Goal: Task Accomplishment & Management: Complete application form

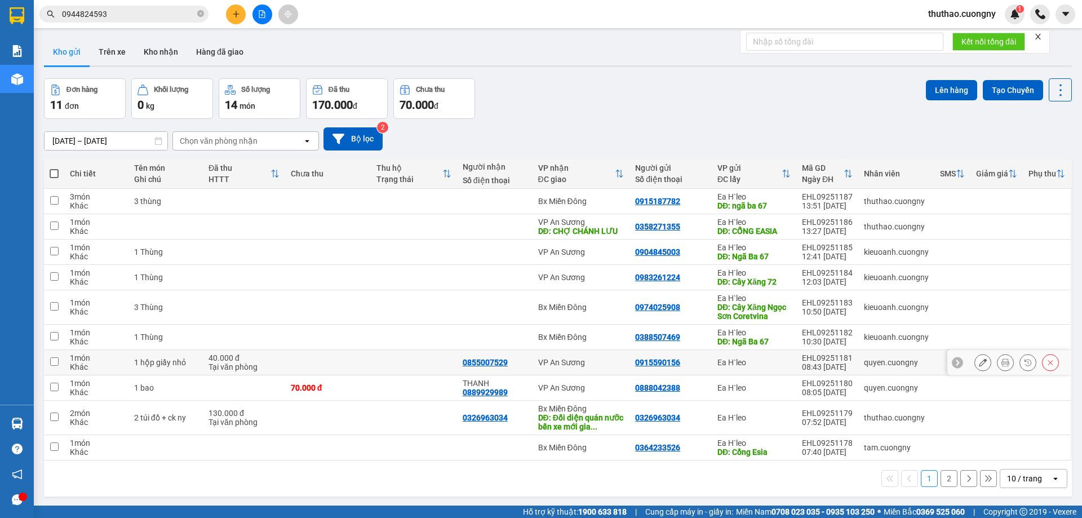
scroll to position [52, 0]
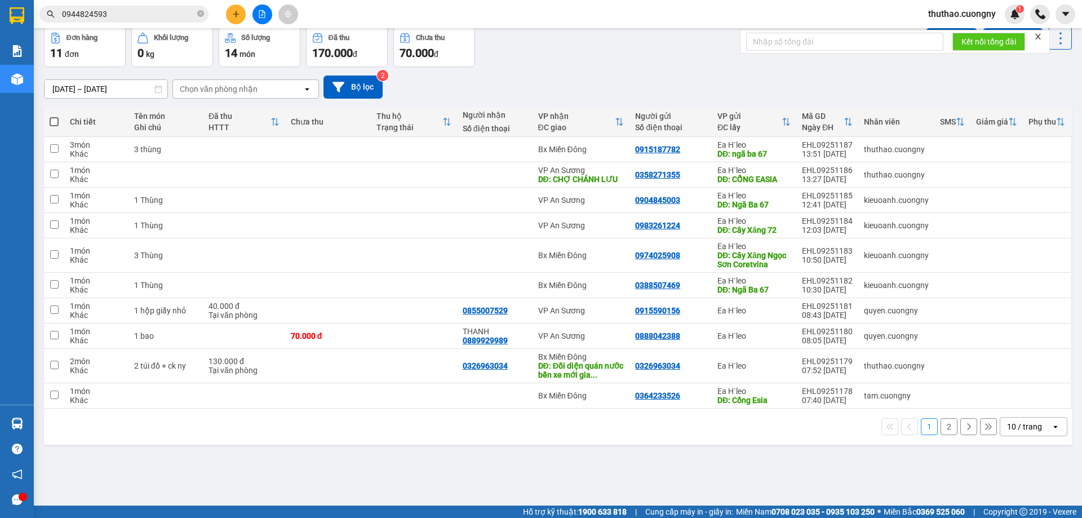
click at [1007, 429] on div "10 / trang" at bounding box center [1024, 426] width 35 height 11
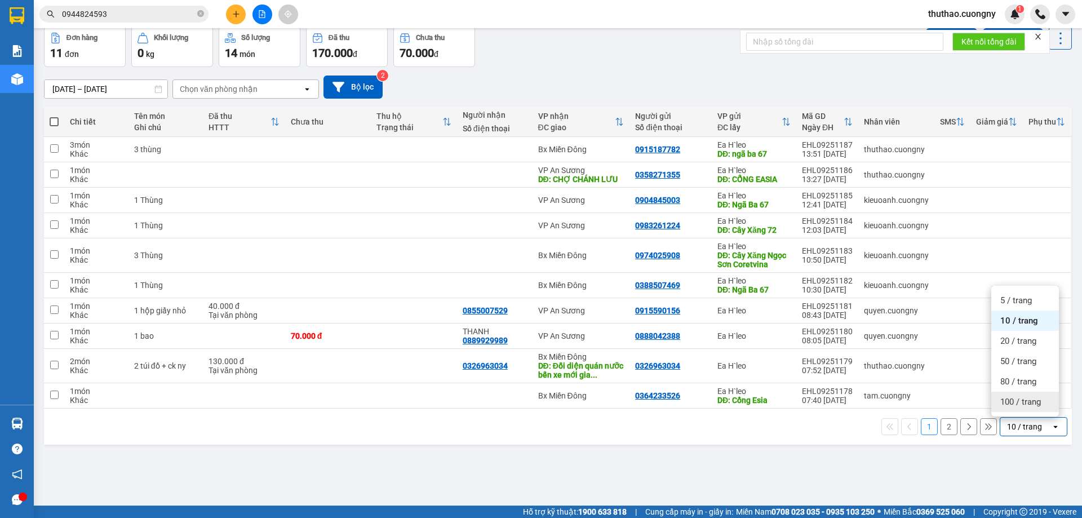
click at [997, 402] on div "100 / trang" at bounding box center [1025, 402] width 68 height 20
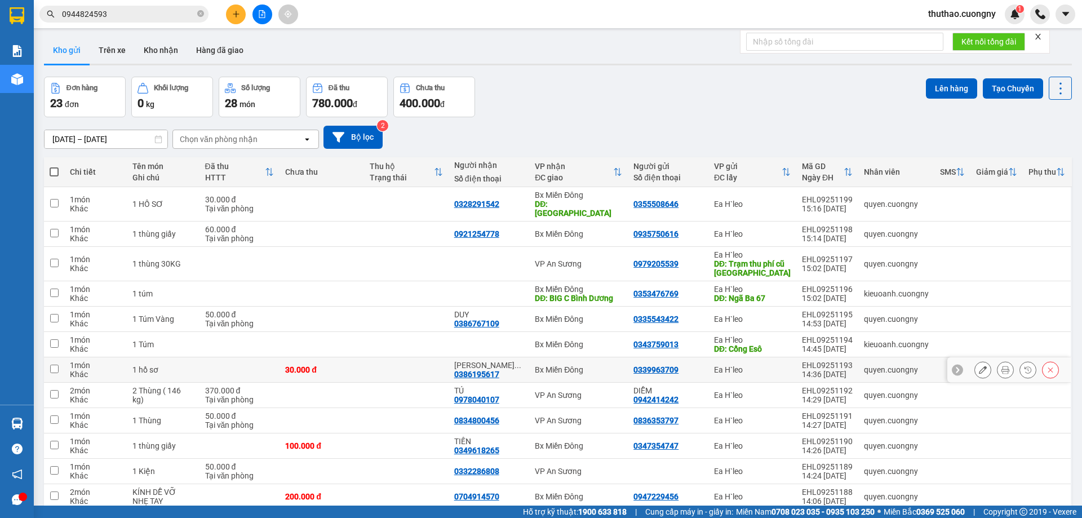
scroll to position [0, 0]
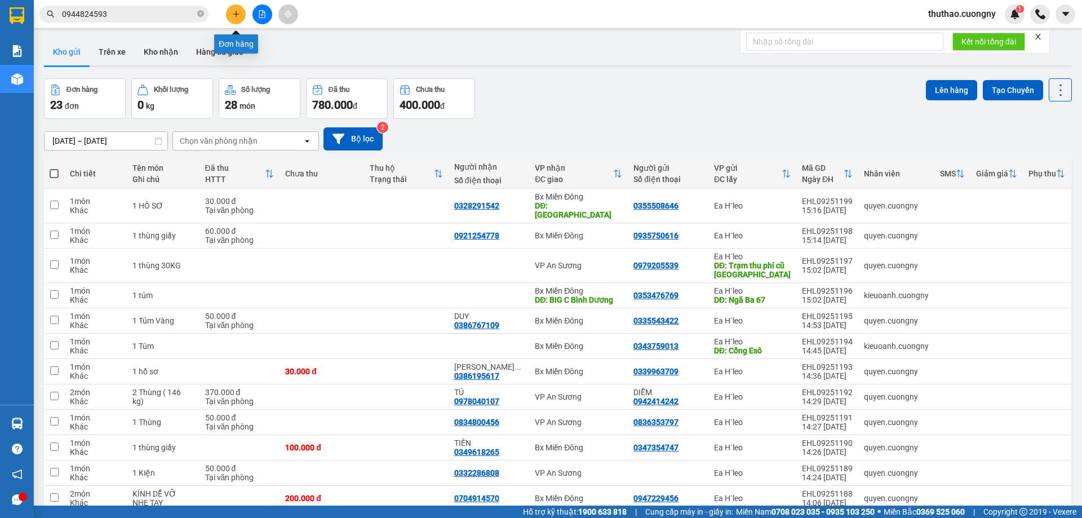
click at [227, 15] on button at bounding box center [236, 15] width 20 height 20
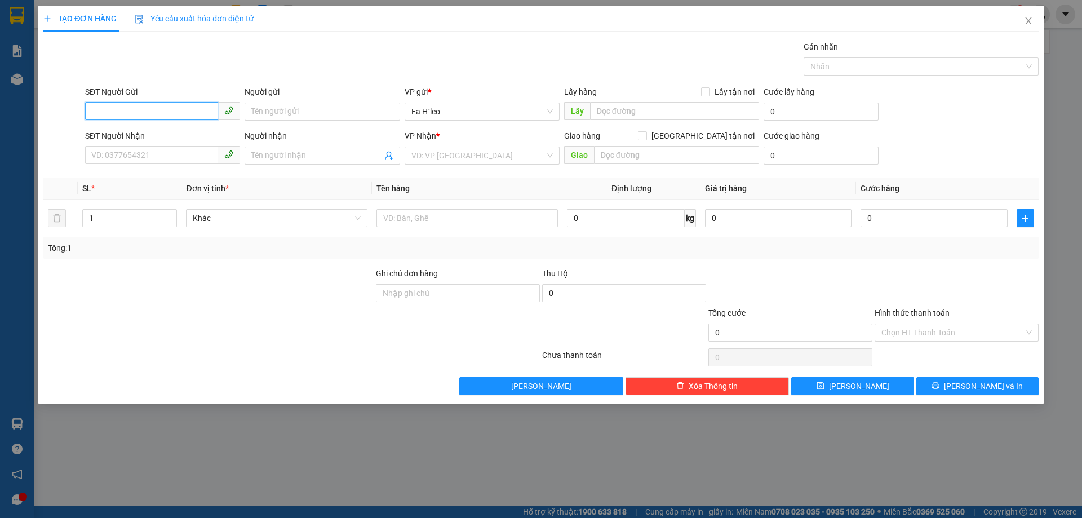
click at [170, 110] on input "SĐT Người Gửi" at bounding box center [151, 111] width 133 height 18
click at [165, 90] on div "SĐT Người Gửi" at bounding box center [162, 92] width 155 height 12
click at [165, 102] on input "SĐT Người Gửi" at bounding box center [151, 111] width 133 height 18
click at [156, 107] on input "0396427" at bounding box center [151, 111] width 133 height 18
type input "0396427036"
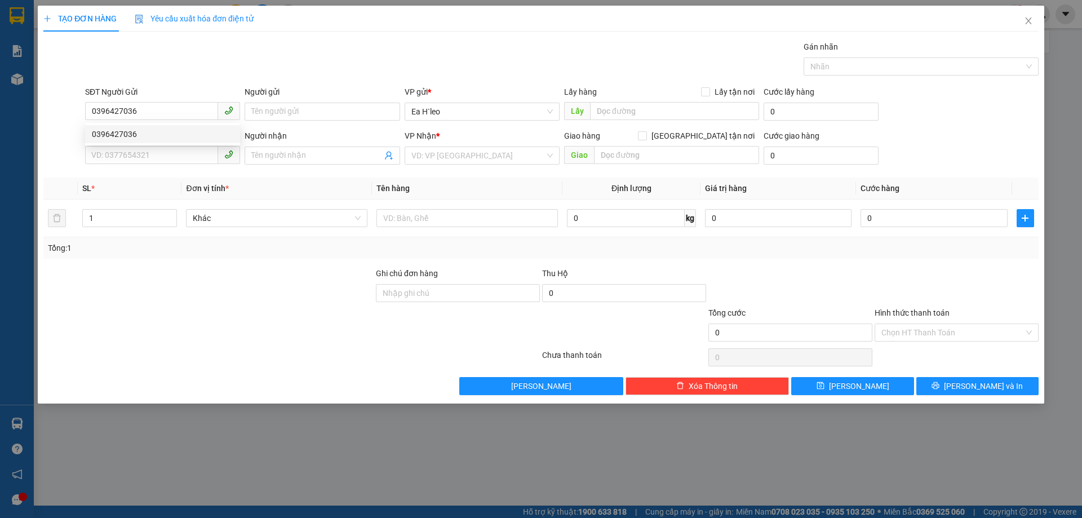
click at [134, 166] on div "SĐT Người Nhận VD: 0377654321" at bounding box center [162, 149] width 155 height 39
click at [611, 113] on input "text" at bounding box center [674, 111] width 169 height 18
type input "U"
click at [415, 188] on th "Tên hàng" at bounding box center [467, 189] width 190 height 22
click at [627, 108] on input "ỦY" at bounding box center [674, 111] width 169 height 18
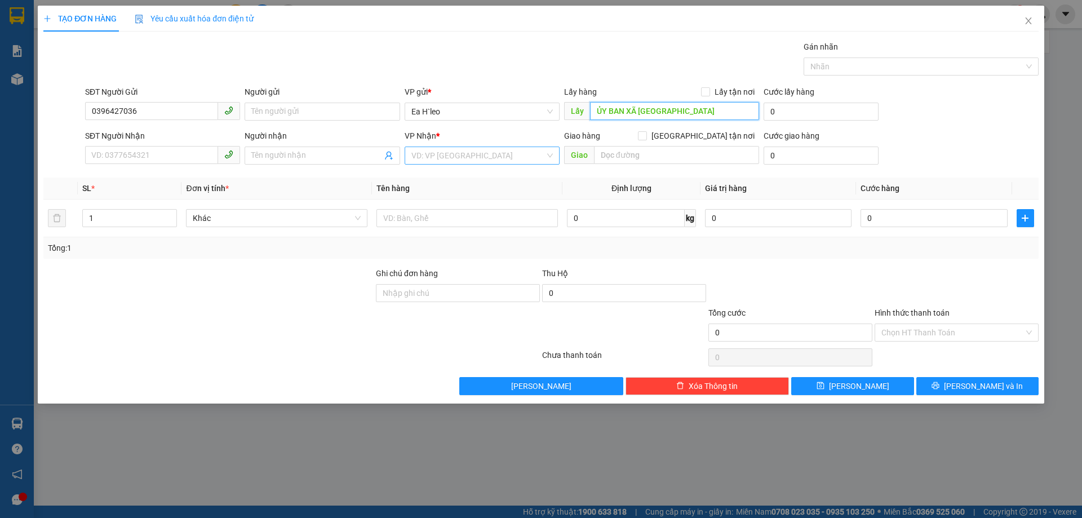
type input "ỦY BAN XÃ CHƯ KPO"
click at [486, 163] on input "search" at bounding box center [478, 155] width 134 height 17
click at [475, 199] on div "Bx Miền Đông" at bounding box center [481, 196] width 141 height 12
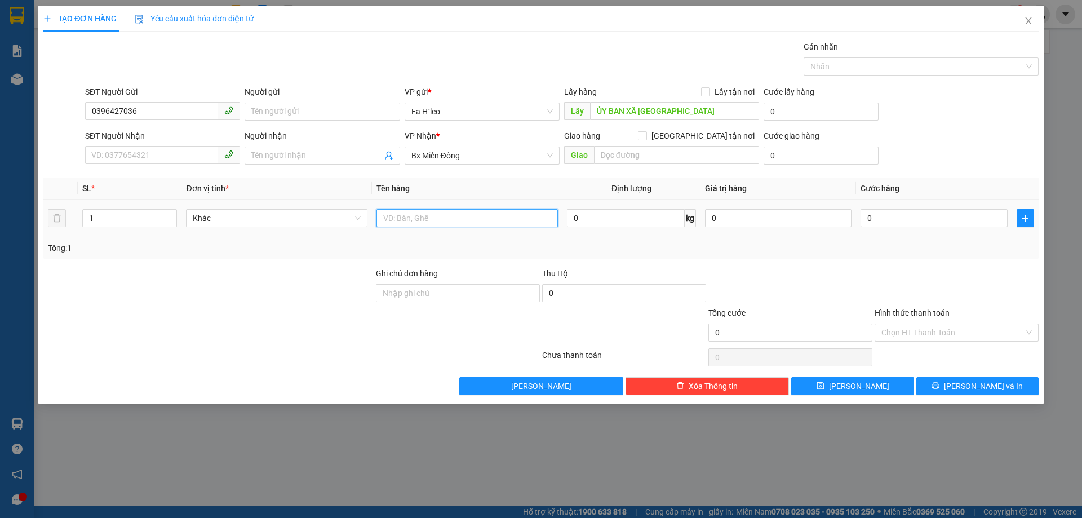
click at [406, 220] on input "text" at bounding box center [466, 218] width 181 height 18
type input "2 THÙNG"
click at [139, 209] on div "1" at bounding box center [129, 218] width 95 height 18
click at [139, 212] on input "1" at bounding box center [130, 218] width 94 height 17
type input "2"
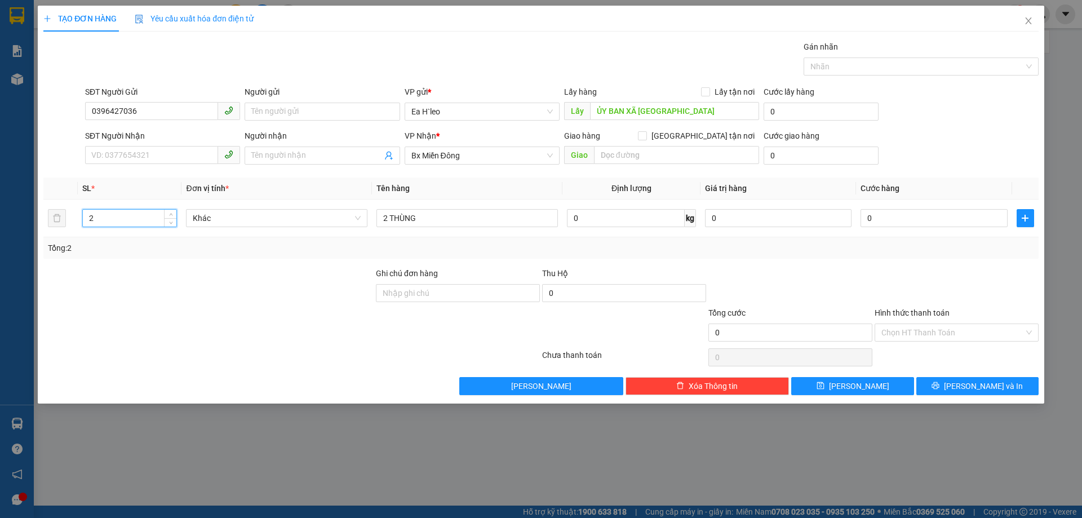
click at [143, 327] on div at bounding box center [208, 326] width 333 height 39
click at [853, 390] on span "[PERSON_NAME]" at bounding box center [859, 386] width 60 height 12
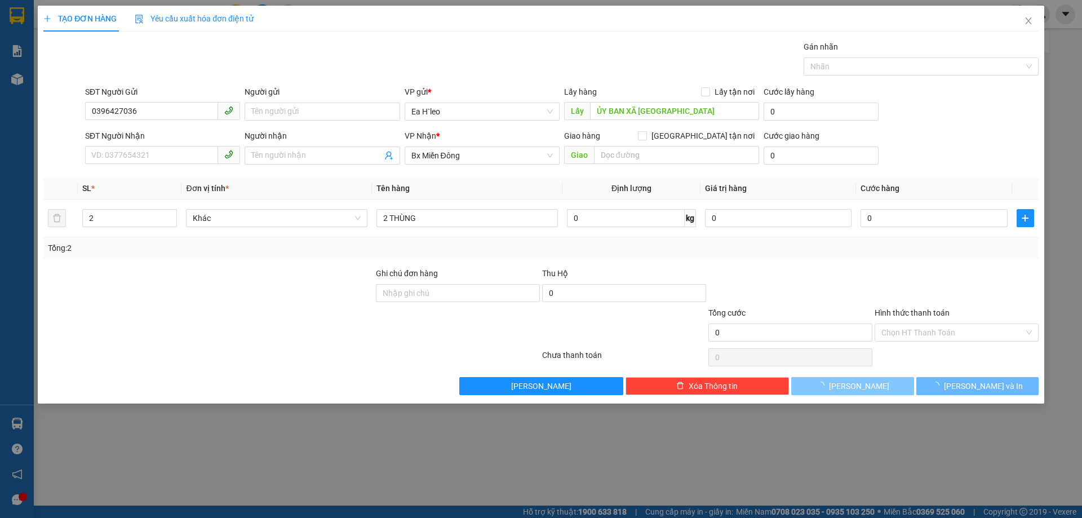
type input "1"
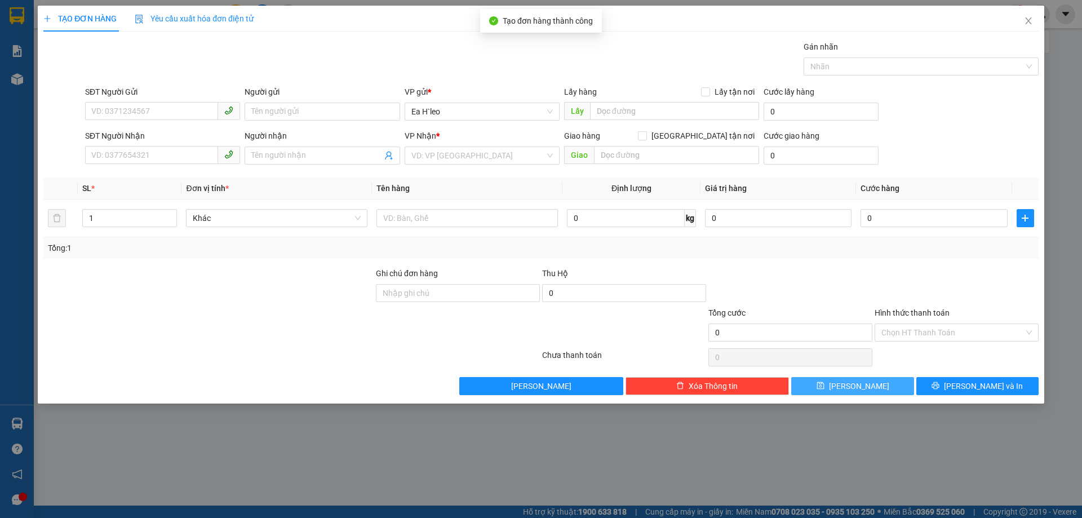
click at [825, 388] on icon "save" at bounding box center [821, 386] width 8 height 8
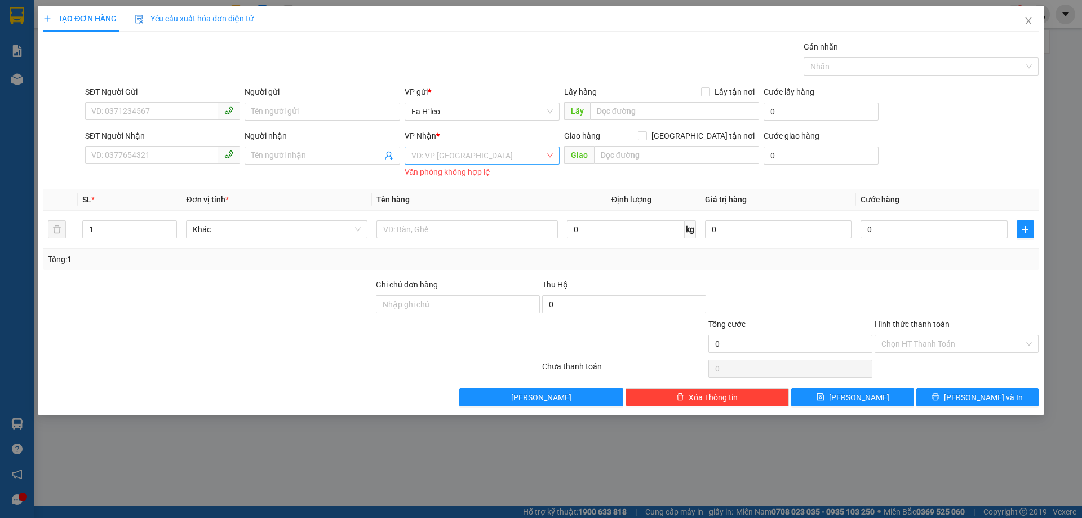
click at [476, 158] on input "search" at bounding box center [478, 155] width 134 height 17
click at [1026, 25] on icon "close" at bounding box center [1028, 20] width 9 height 9
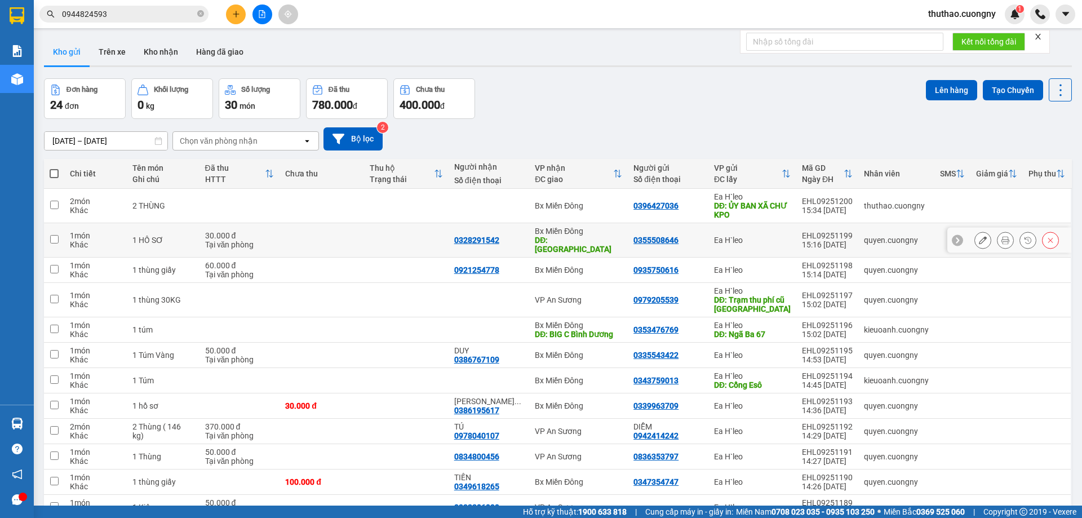
click at [461, 224] on td "0328291542" at bounding box center [489, 240] width 81 height 34
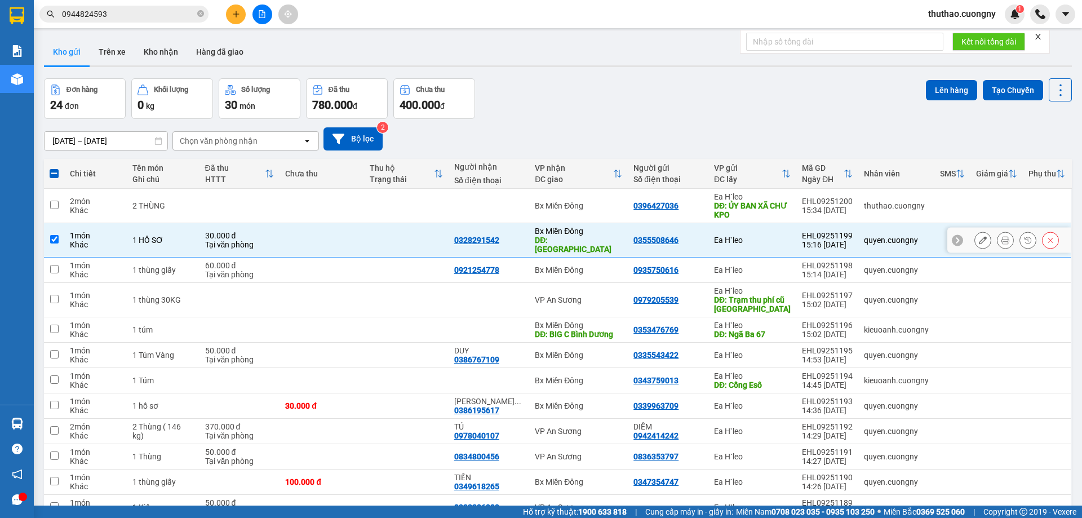
click at [462, 227] on td "0328291542" at bounding box center [489, 240] width 81 height 34
checkbox input "false"
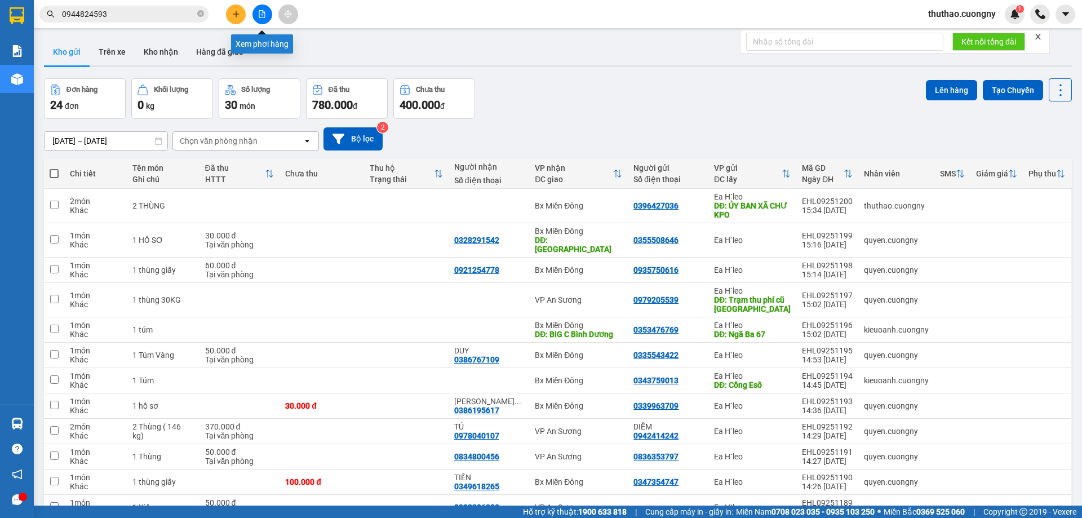
click at [239, 14] on icon "plus" at bounding box center [236, 14] width 6 height 1
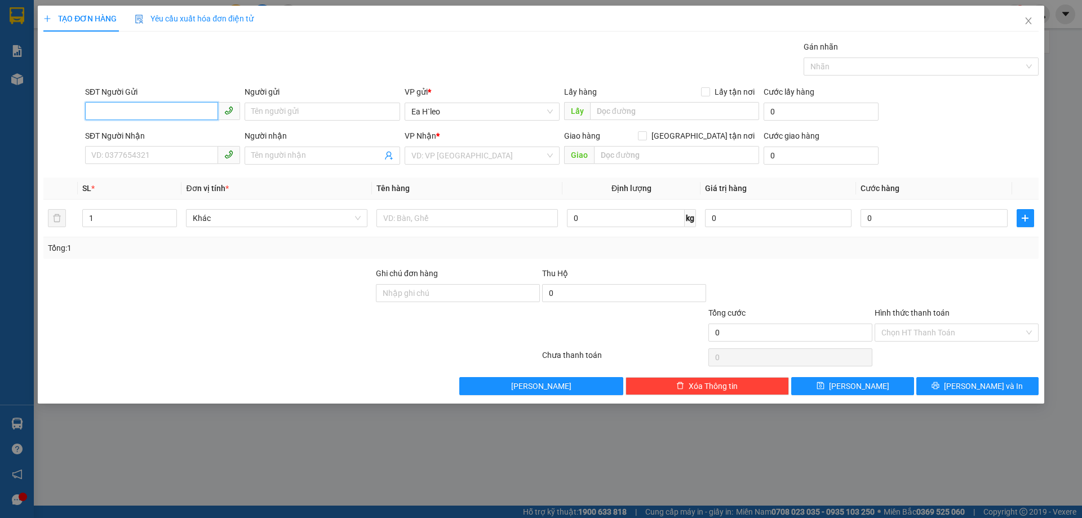
paste input "0834686931"
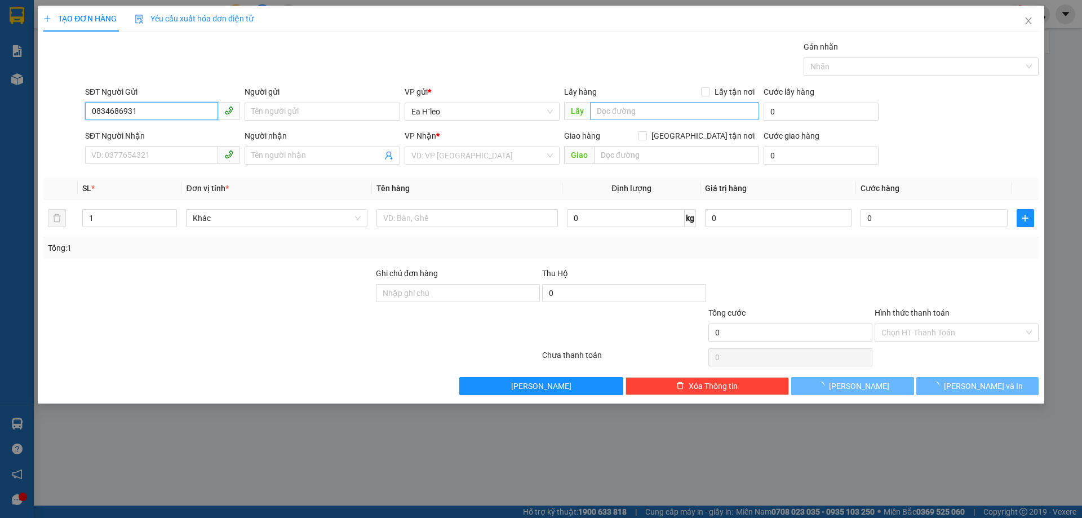
type input "0834686931"
click at [598, 107] on input "text" at bounding box center [674, 111] width 169 height 18
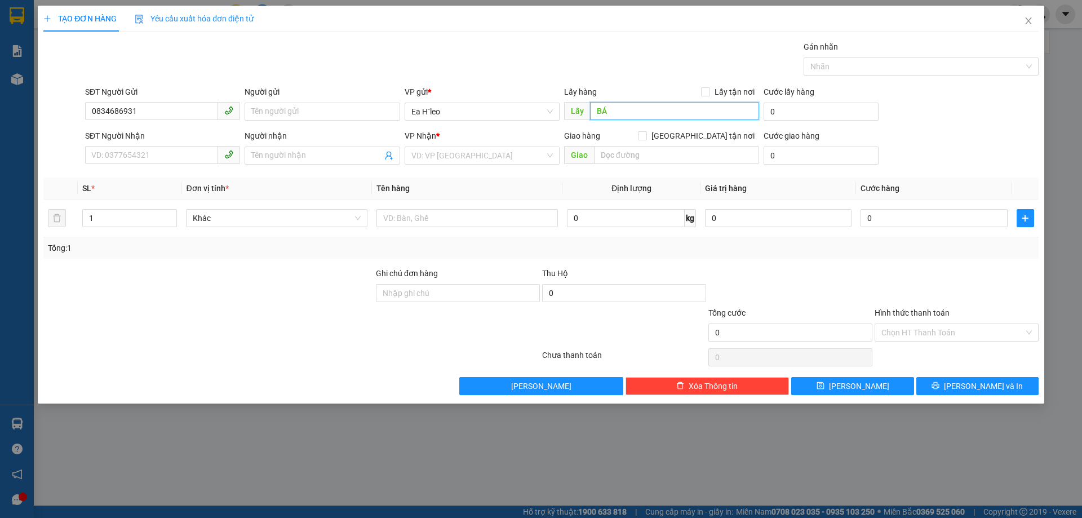
type input "B"
type input "Bách hóa xanh 72"
click at [428, 152] on input "search" at bounding box center [478, 155] width 134 height 17
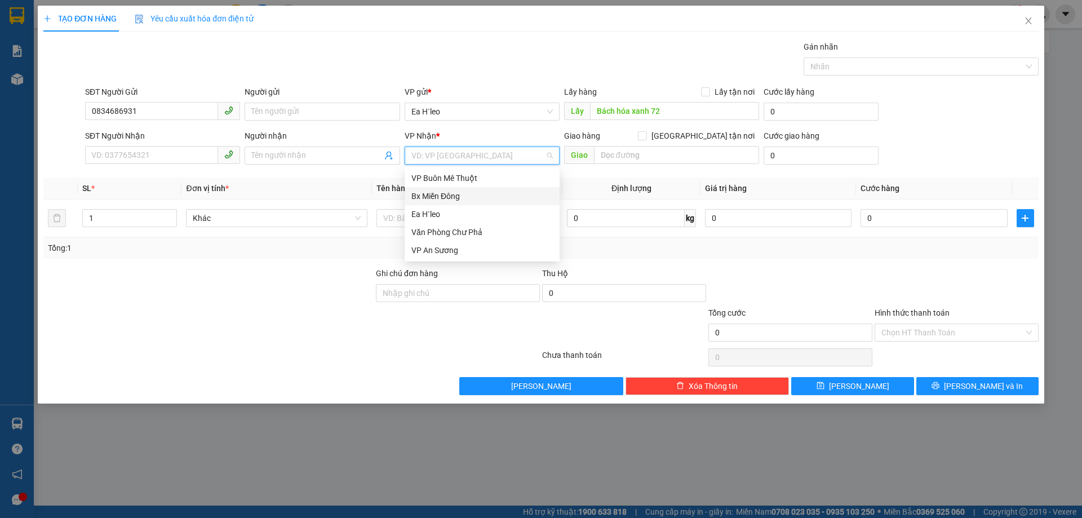
drag, startPoint x: 444, startPoint y: 189, endPoint x: 462, endPoint y: 192, distance: 18.8
click at [444, 190] on div "Bx Miền Đông" at bounding box center [482, 196] width 155 height 18
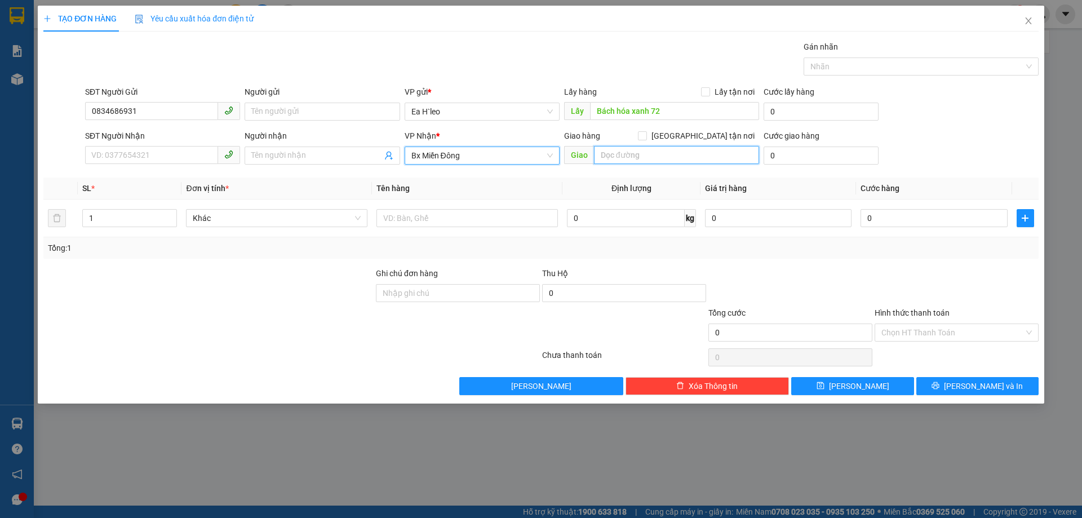
click at [622, 163] on input "text" at bounding box center [676, 155] width 165 height 18
drag, startPoint x: 619, startPoint y: 153, endPoint x: 626, endPoint y: 154, distance: 7.4
click at [619, 153] on input "cổng mỹ phước 3" at bounding box center [676, 155] width 165 height 18
type input "cổng kcn mỹ phước 3"
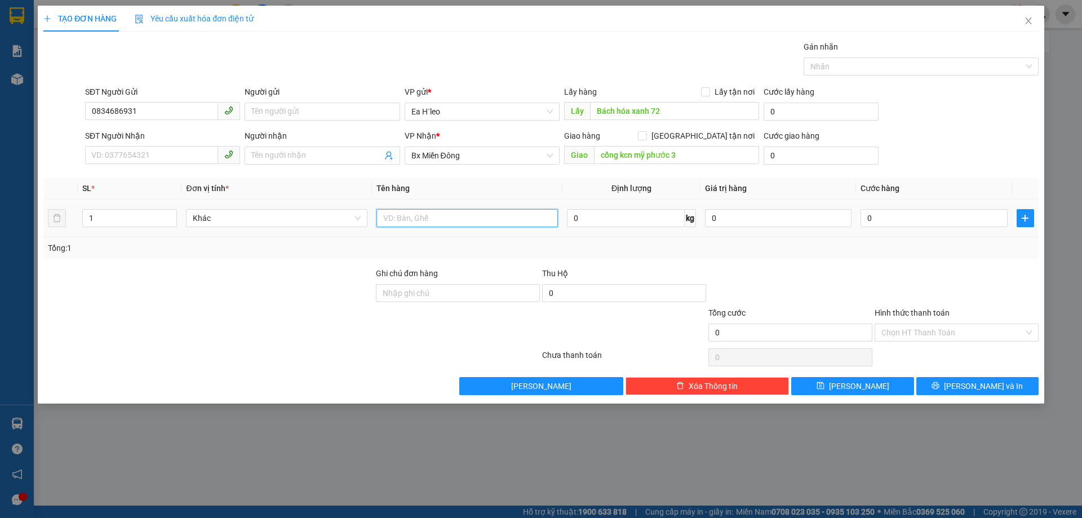
click at [436, 215] on input "text" at bounding box center [466, 218] width 181 height 18
type input "2 thùng"
click at [143, 212] on input "1" at bounding box center [130, 218] width 94 height 17
type input "2"
click at [187, 327] on div at bounding box center [208, 326] width 333 height 39
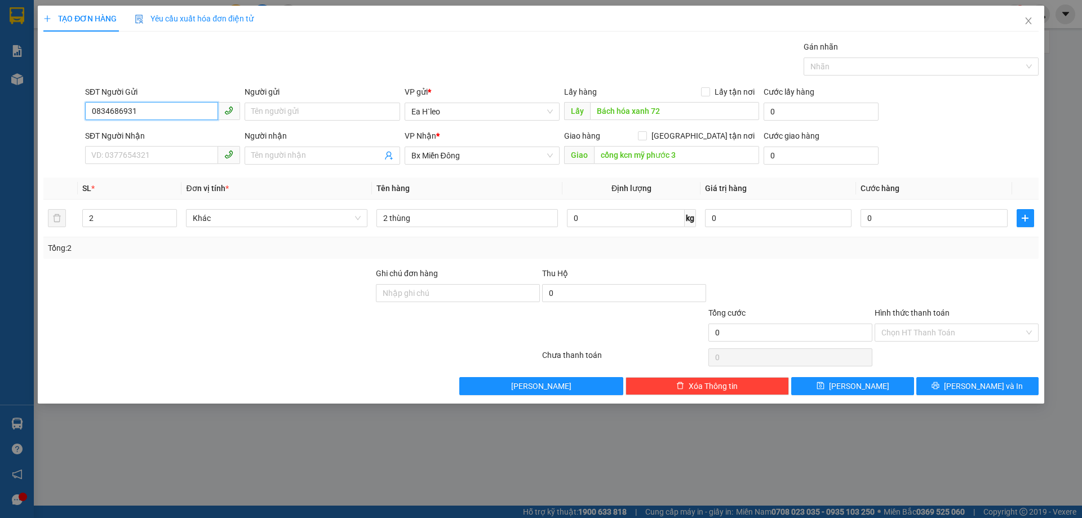
drag, startPoint x: 149, startPoint y: 112, endPoint x: 59, endPoint y: 113, distance: 90.2
click at [59, 113] on div "SĐT Người Gửi 0834686931 0834686931 Người gửi Tên người gửi VP gửi * Ea H`leo L…" at bounding box center [541, 105] width 998 height 39
click at [123, 111] on input "0345078083" at bounding box center [151, 111] width 133 height 18
type input "0345075083"
click at [127, 192] on div "SL *" at bounding box center [129, 188] width 95 height 12
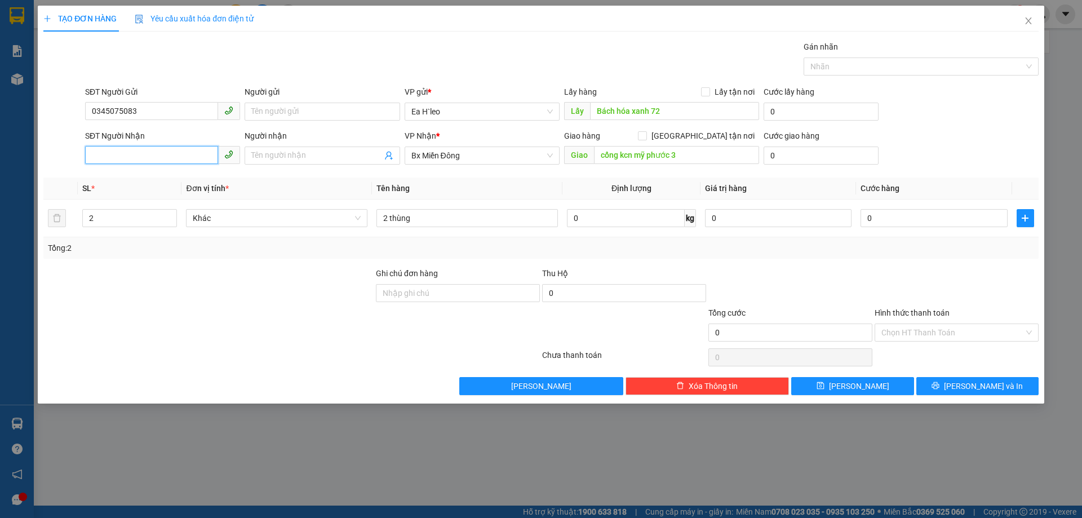
click at [145, 153] on input "SĐT Người Nhận" at bounding box center [151, 155] width 133 height 18
paste input "0834686931"
drag, startPoint x: 141, startPoint y: 156, endPoint x: 31, endPoint y: 172, distance: 111.7
click at [32, 172] on div "TẠO ĐƠN HÀNG Yêu cầu xuất hóa đơn điện tử Transit Pickup Surcharge Ids Transit …" at bounding box center [541, 259] width 1082 height 518
type input "0976136137"
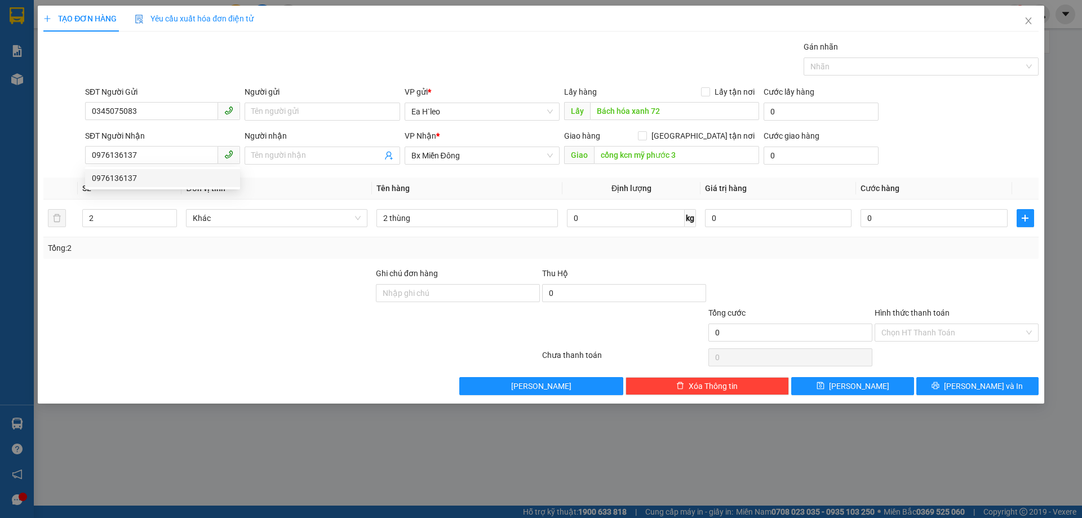
click at [172, 300] on div at bounding box center [208, 286] width 333 height 39
click at [273, 289] on div at bounding box center [208, 286] width 333 height 39
click at [857, 386] on span "[PERSON_NAME]" at bounding box center [859, 386] width 60 height 12
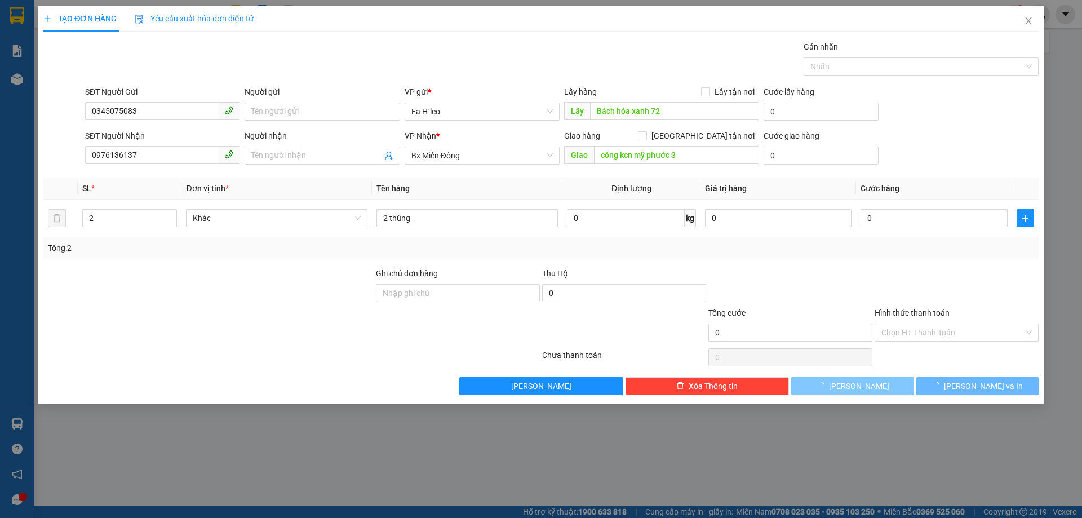
type input "1"
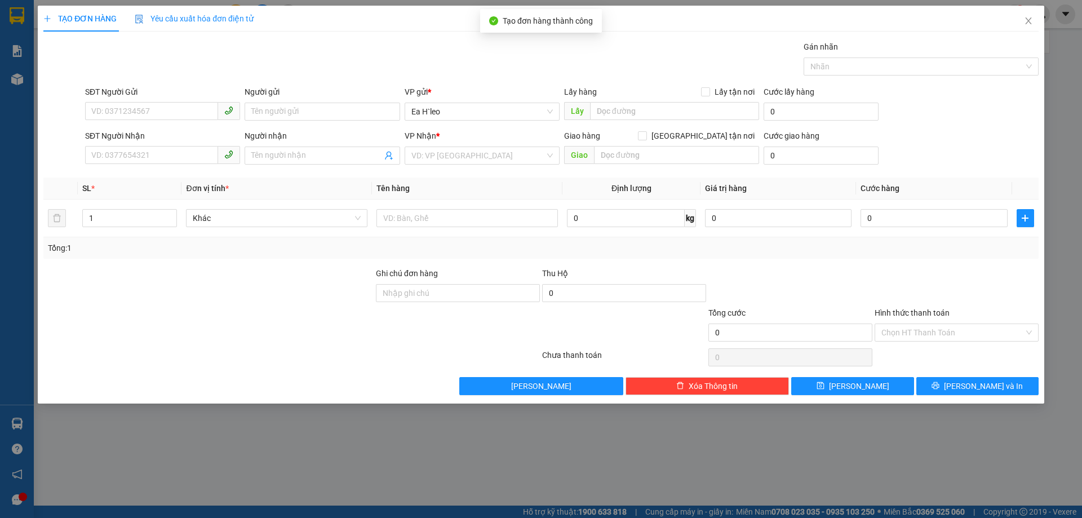
click at [288, 333] on div at bounding box center [208, 326] width 333 height 39
click at [1027, 24] on icon "close" at bounding box center [1028, 20] width 9 height 9
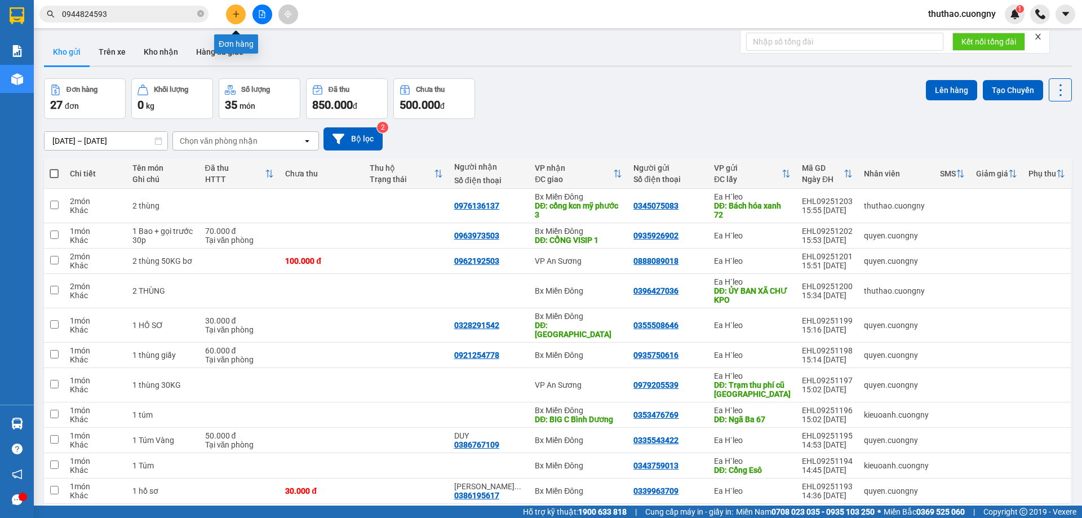
click at [241, 19] on button at bounding box center [236, 15] width 20 height 20
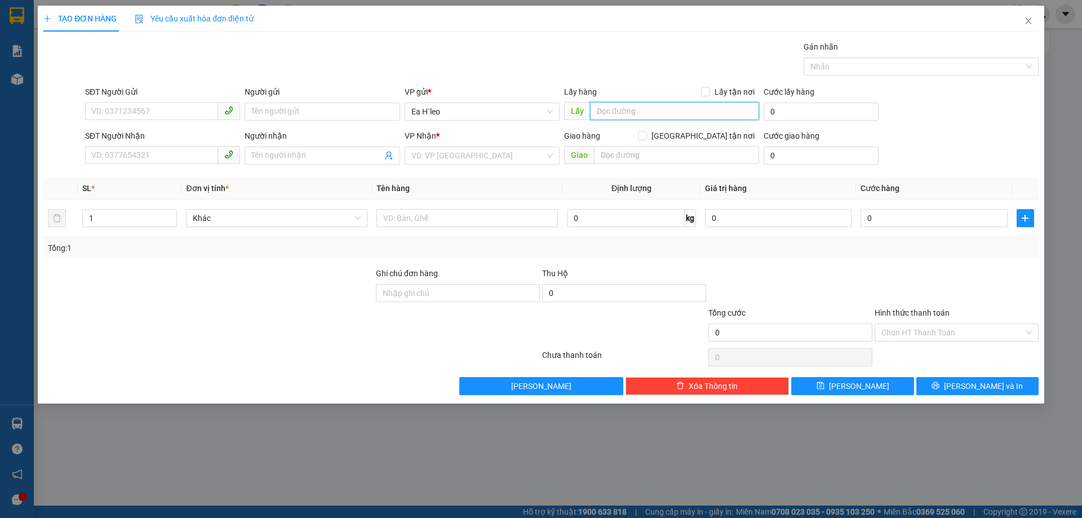
click at [646, 109] on input "text" at bounding box center [674, 111] width 169 height 18
type input "buôn thía"
click at [453, 151] on input "search" at bounding box center [478, 155] width 134 height 17
click at [147, 116] on input "SĐT Người Gửi" at bounding box center [151, 111] width 133 height 18
paste input "0337729835"
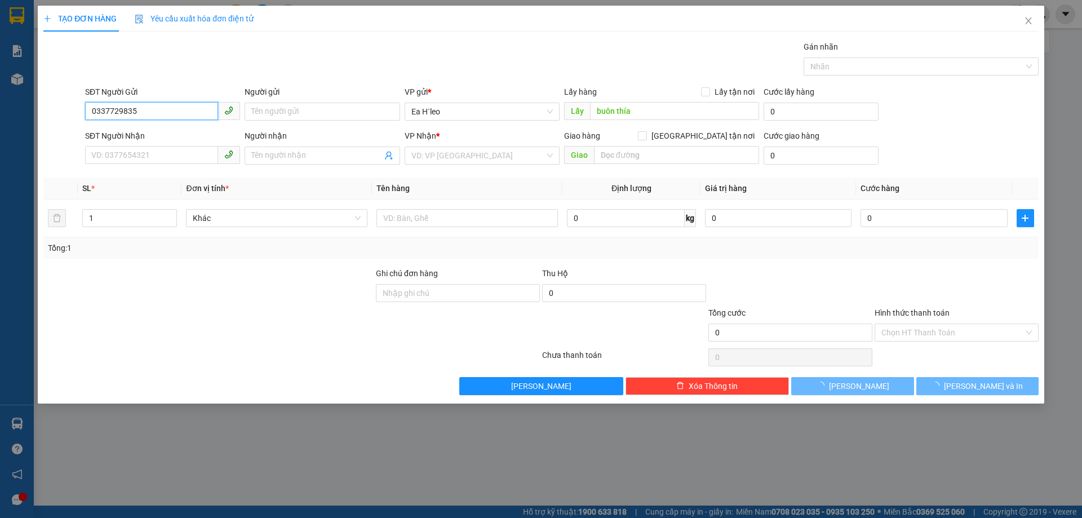
type input "0337729835"
click at [193, 308] on div at bounding box center [208, 326] width 333 height 39
click at [444, 158] on input "search" at bounding box center [478, 155] width 134 height 17
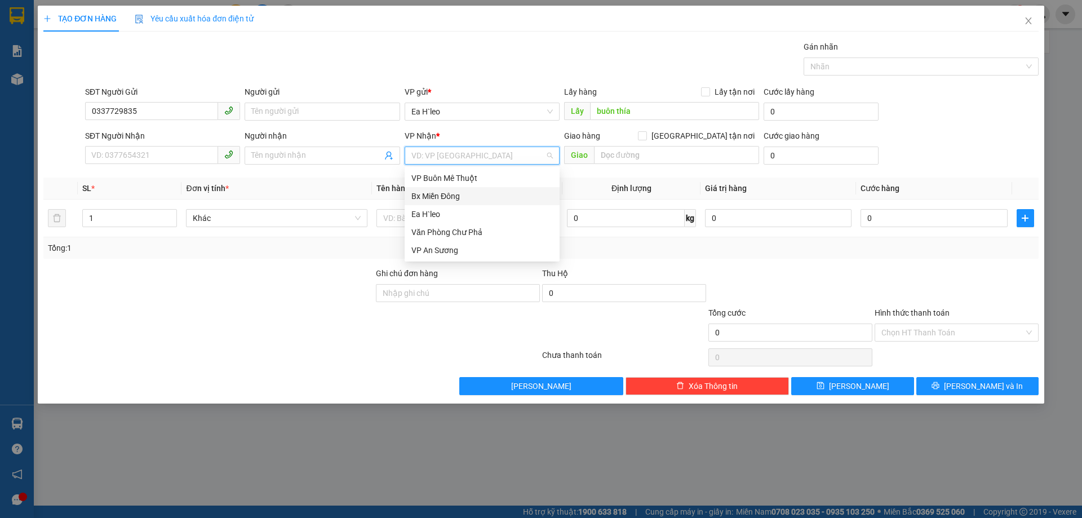
click at [451, 200] on div "Bx Miền Đông" at bounding box center [481, 196] width 141 height 12
click at [270, 307] on div at bounding box center [208, 326] width 333 height 39
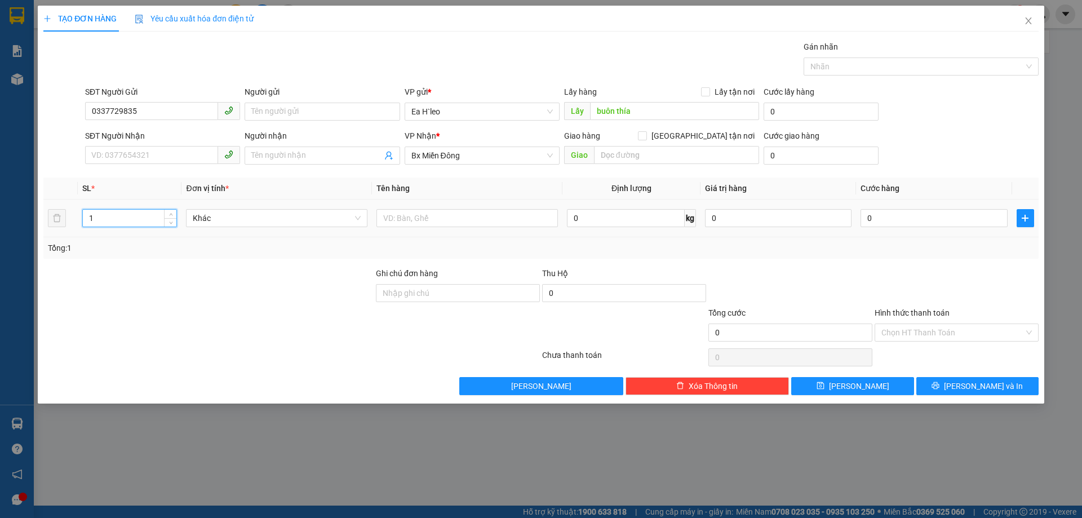
click at [138, 219] on input "1" at bounding box center [130, 218] width 94 height 17
click at [436, 214] on input "text" at bounding box center [466, 218] width 181 height 18
type input "1 thùng"
click at [600, 110] on input "buôn thía" at bounding box center [674, 111] width 169 height 18
type input "Buôn thía"
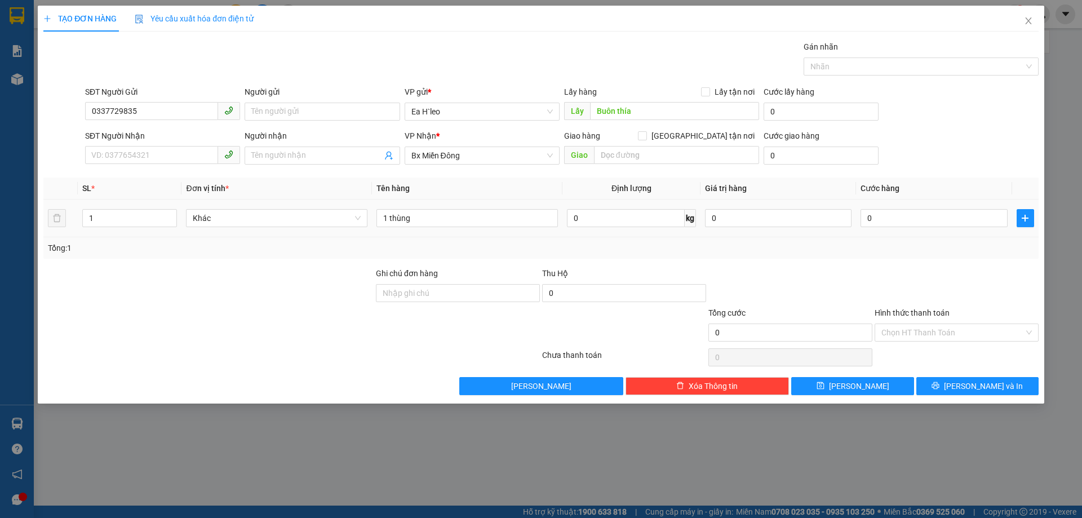
click at [454, 205] on td "1 thùng" at bounding box center [467, 219] width 190 height 38
click at [886, 387] on button "[PERSON_NAME]" at bounding box center [852, 386] width 122 height 18
click at [1029, 21] on icon "close" at bounding box center [1028, 20] width 9 height 9
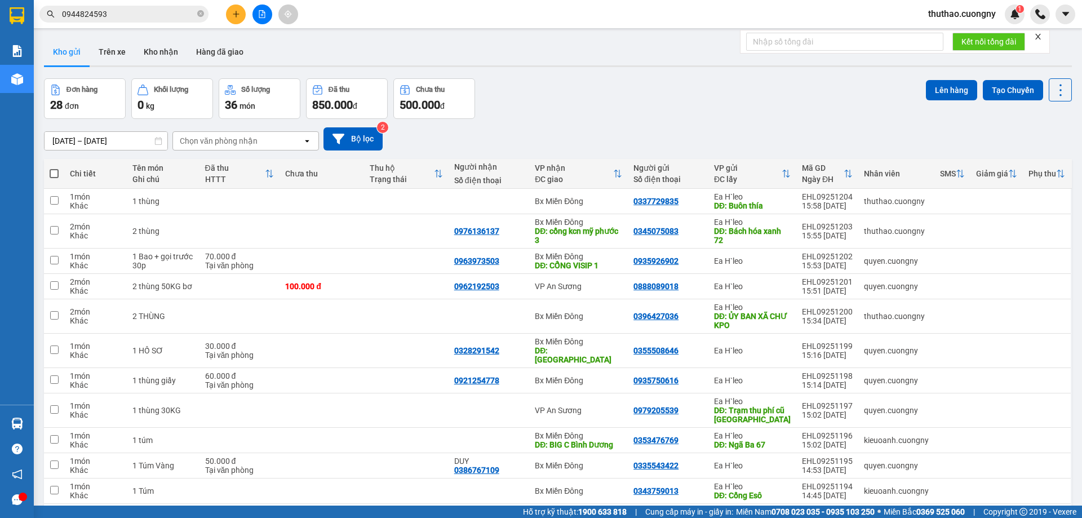
click at [125, 14] on input "0944824593" at bounding box center [128, 14] width 133 height 12
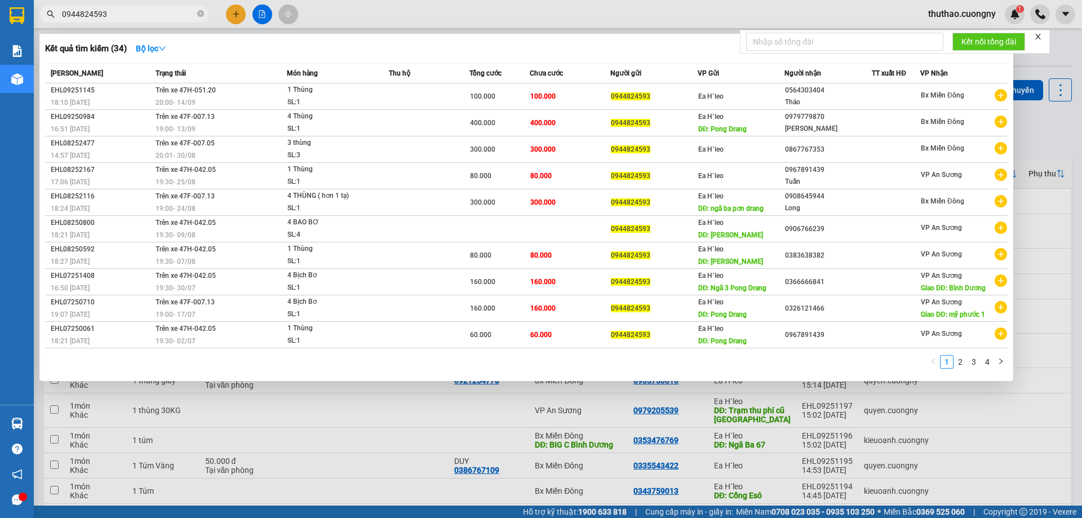
drag, startPoint x: 102, startPoint y: 12, endPoint x: 0, endPoint y: 55, distance: 110.4
click at [0, 54] on section "Kết quả tìm kiếm ( 34 ) Bộ lọc Mã ĐH Trạng thái Món hàng Thu hộ Tổng cước Chưa …" at bounding box center [541, 259] width 1082 height 518
click at [199, 12] on icon "close-circle" at bounding box center [200, 13] width 7 height 7
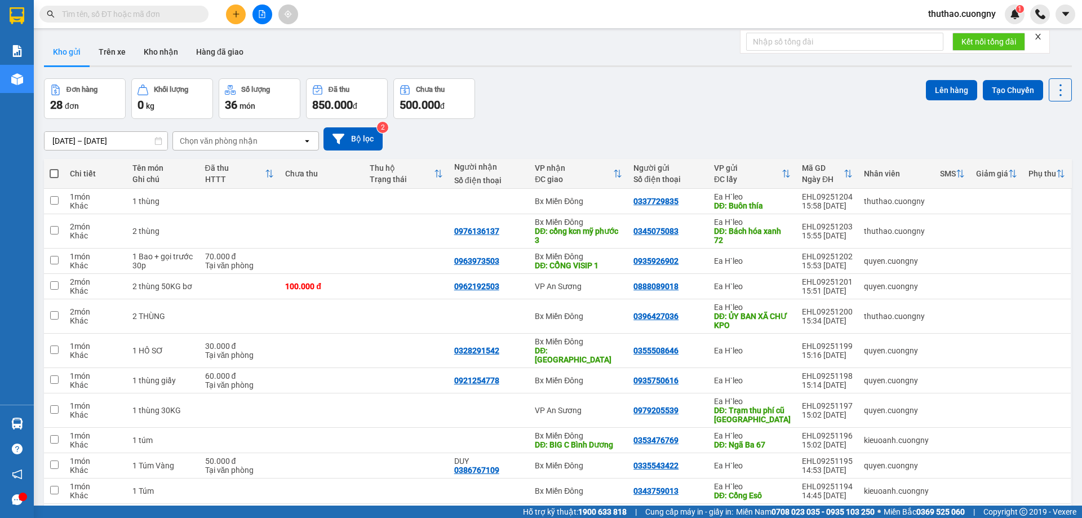
paste input "0355193905"
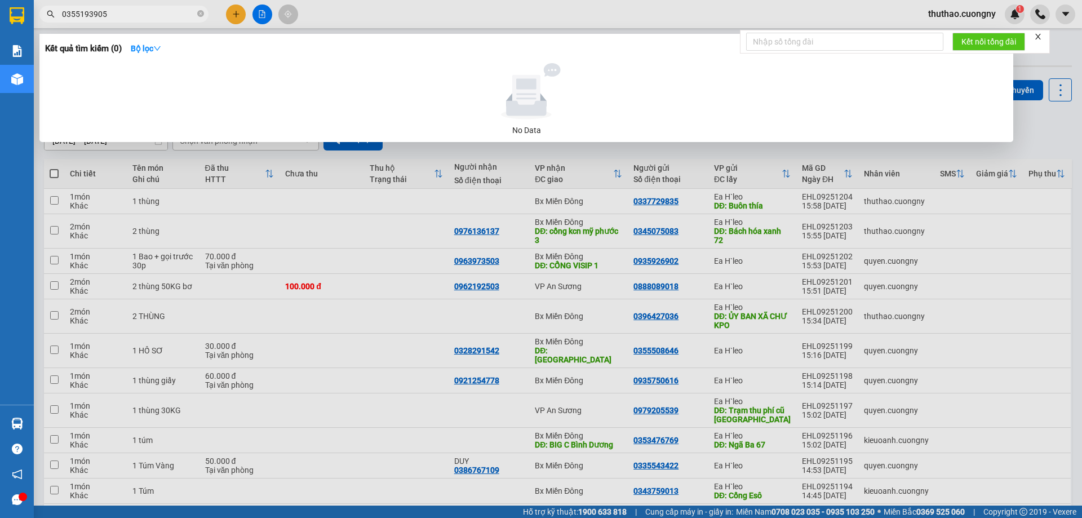
type input "0355193905"
drag, startPoint x: 115, startPoint y: 12, endPoint x: 0, endPoint y: 29, distance: 116.1
click at [0, 29] on section "Kết quả tìm kiếm ( 0 ) Bộ lọc No Data 0355193905 thuthao.cuongny 1 Báo cáo Báo …" at bounding box center [541, 259] width 1082 height 518
click at [197, 13] on icon "close-circle" at bounding box center [200, 13] width 7 height 7
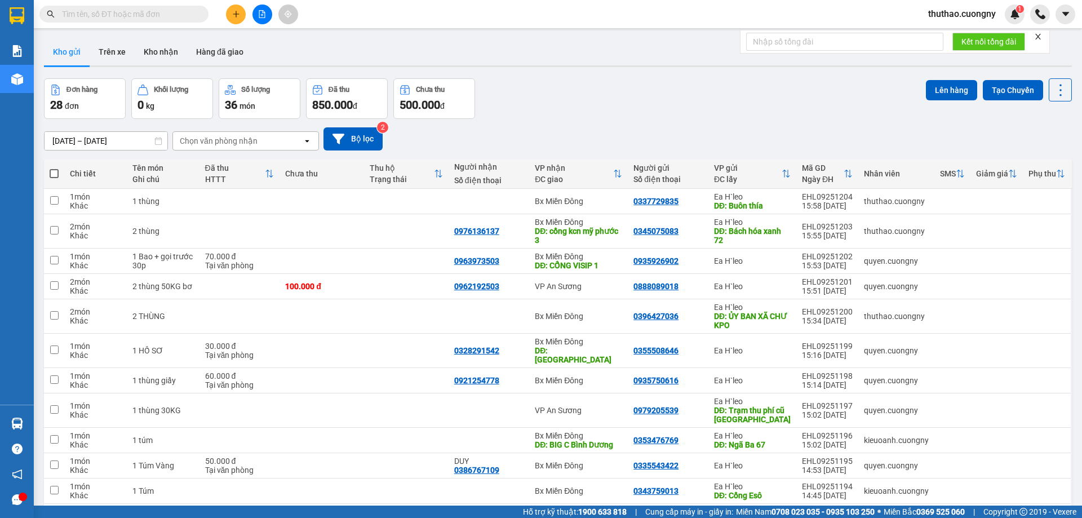
click at [163, 13] on input "text" at bounding box center [128, 14] width 133 height 12
paste input "0358271355"
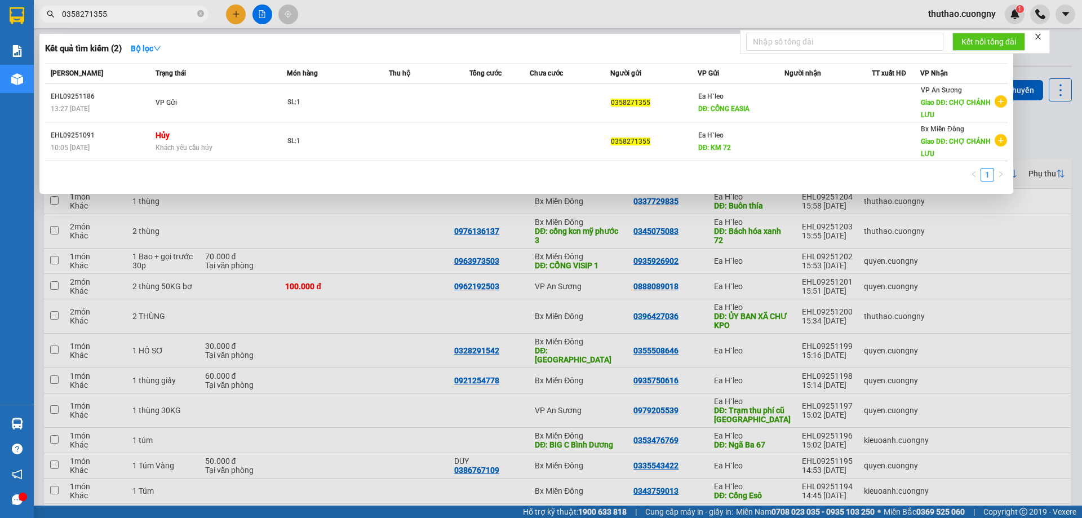
type input "0358271355"
click at [751, 9] on div at bounding box center [541, 259] width 1082 height 518
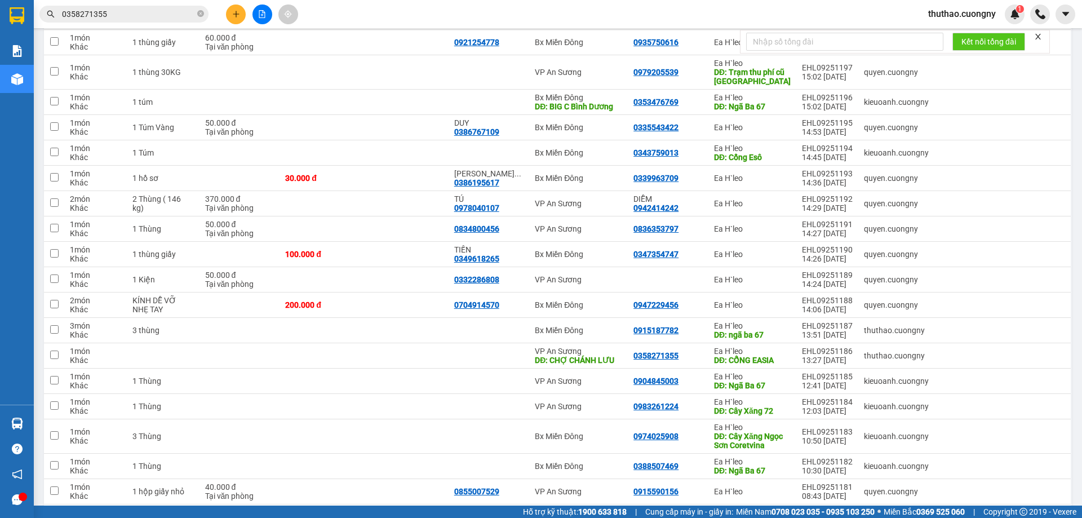
scroll to position [395, 0]
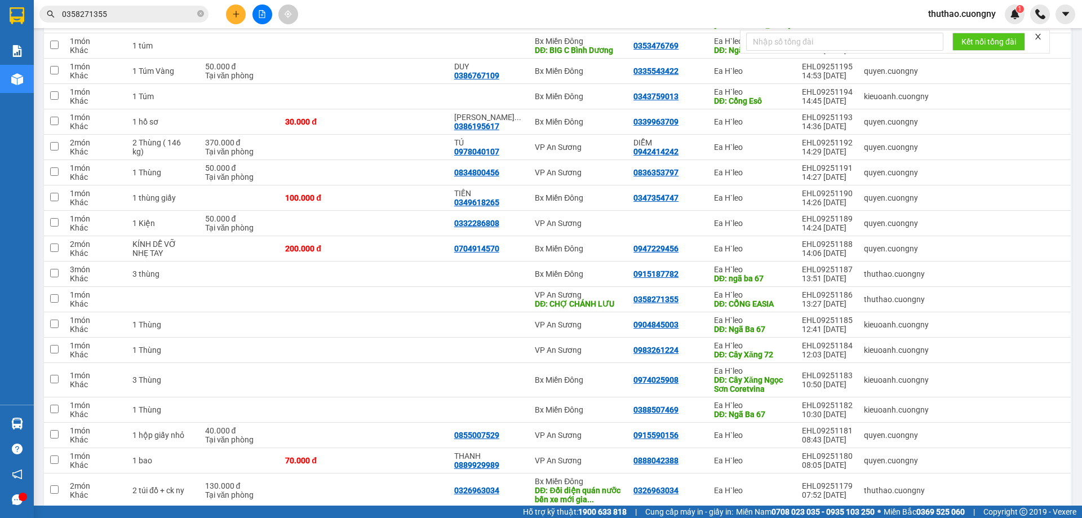
click at [161, 20] on span "0358271355" at bounding box center [123, 14] width 169 height 17
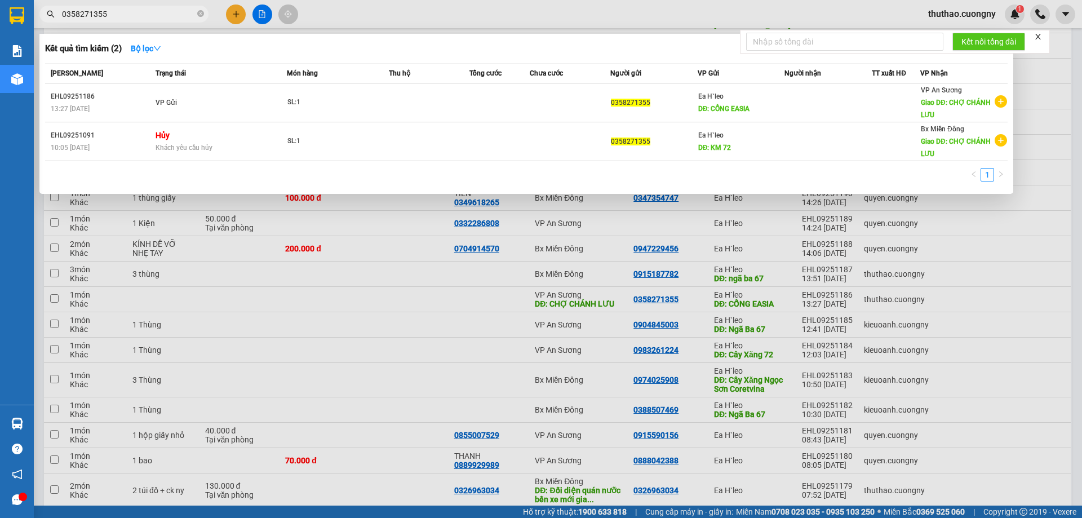
drag, startPoint x: 161, startPoint y: 16, endPoint x: 199, endPoint y: 12, distance: 38.6
click at [199, 12] on icon "close-circle" at bounding box center [200, 13] width 7 height 7
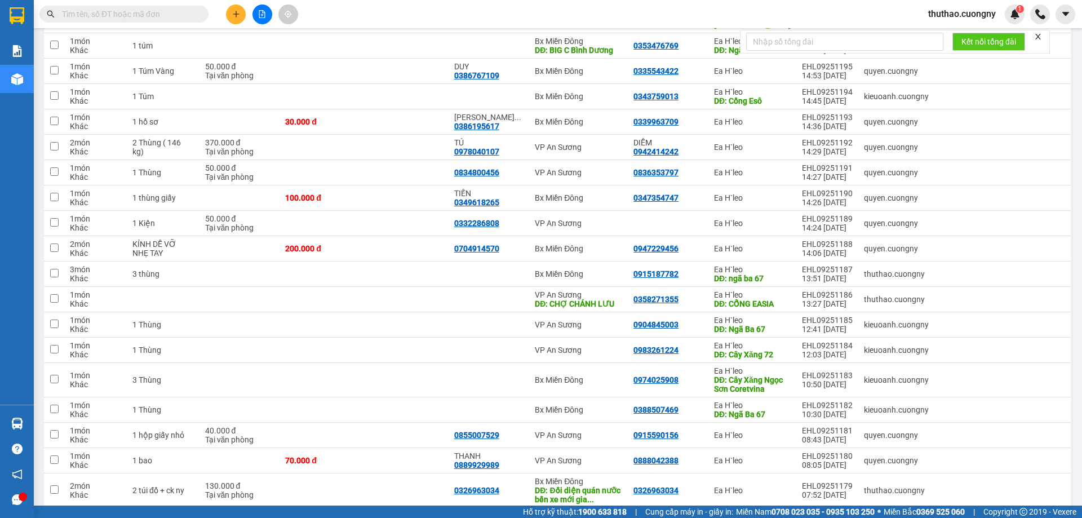
paste input "0363080586"
type input "0363080586"
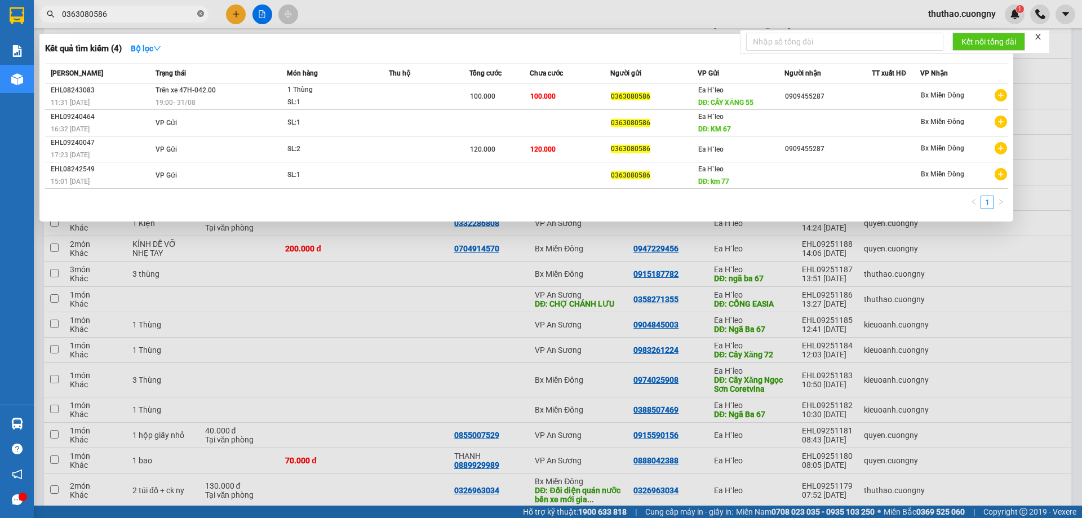
click at [202, 14] on icon "close-circle" at bounding box center [200, 13] width 7 height 7
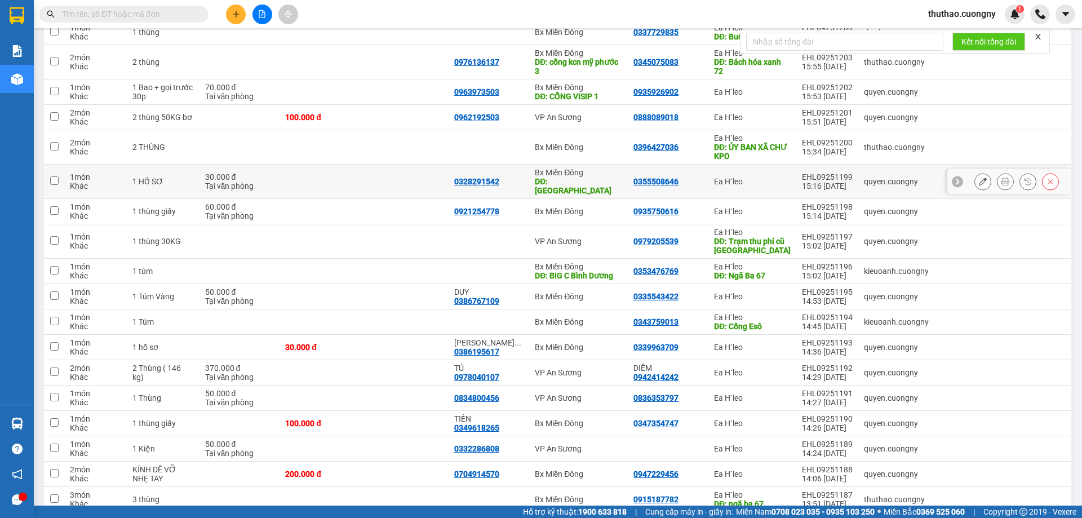
scroll to position [0, 0]
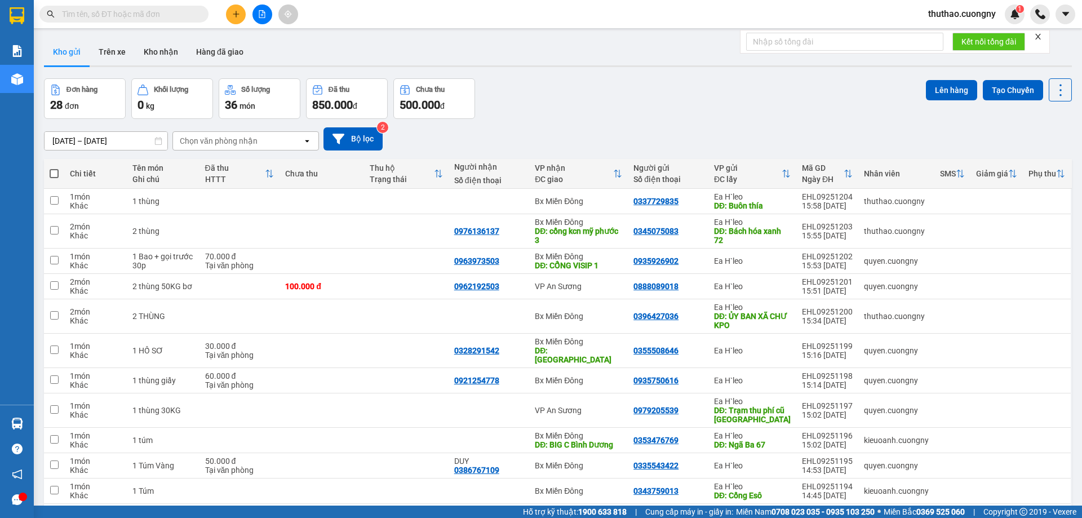
click at [728, 110] on div "Đơn hàng 28 đơn Khối lượng 0 kg Số lượng 36 món Đã thu 850.000 đ Chưa thu 500.0…" at bounding box center [558, 98] width 1028 height 41
click at [700, 117] on div "Đơn hàng 28 đơn Khối lượng 0 kg Số lượng 36 món Đã thu 850.000 đ Chưa thu 500.0…" at bounding box center [558, 98] width 1028 height 41
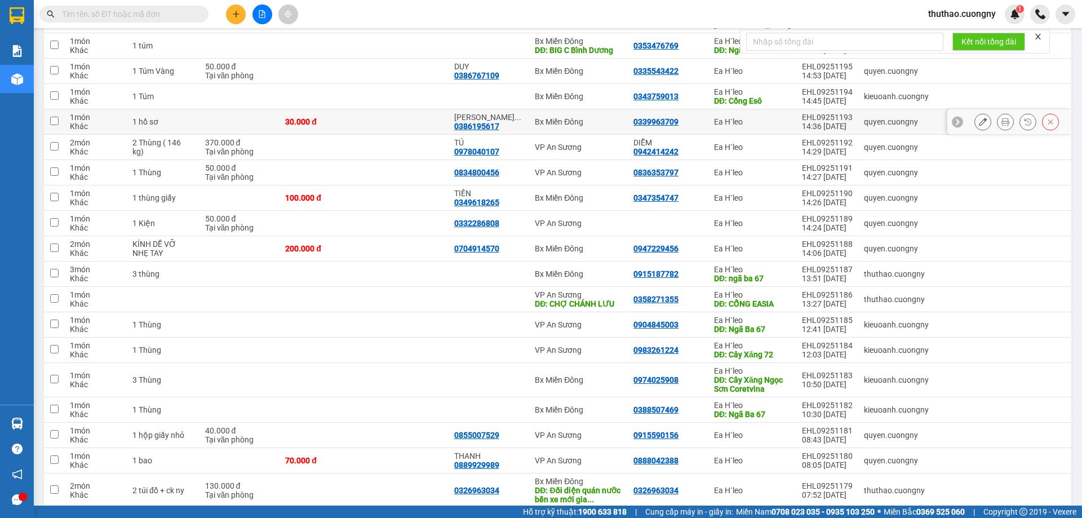
scroll to position [485, 0]
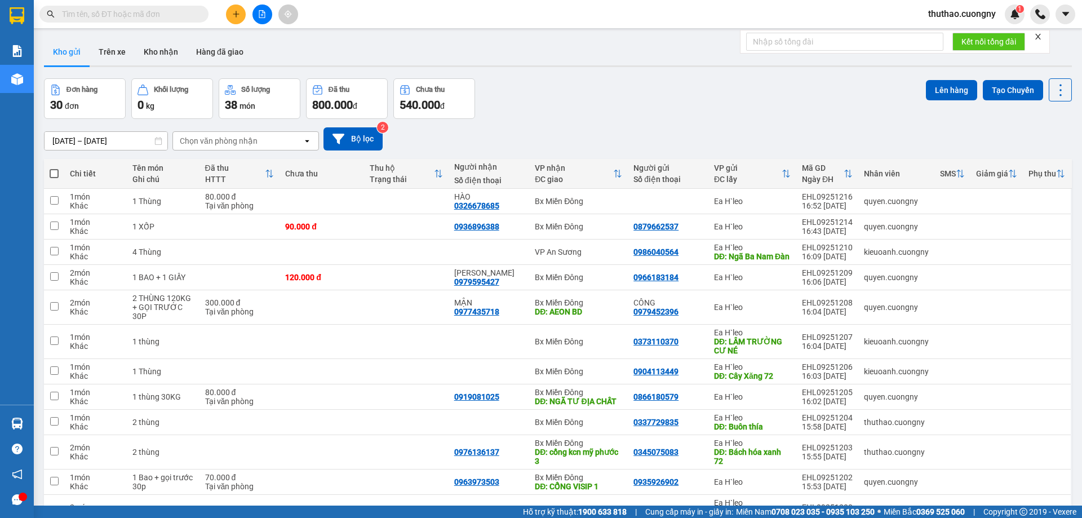
click at [234, 17] on icon "plus" at bounding box center [236, 14] width 8 height 8
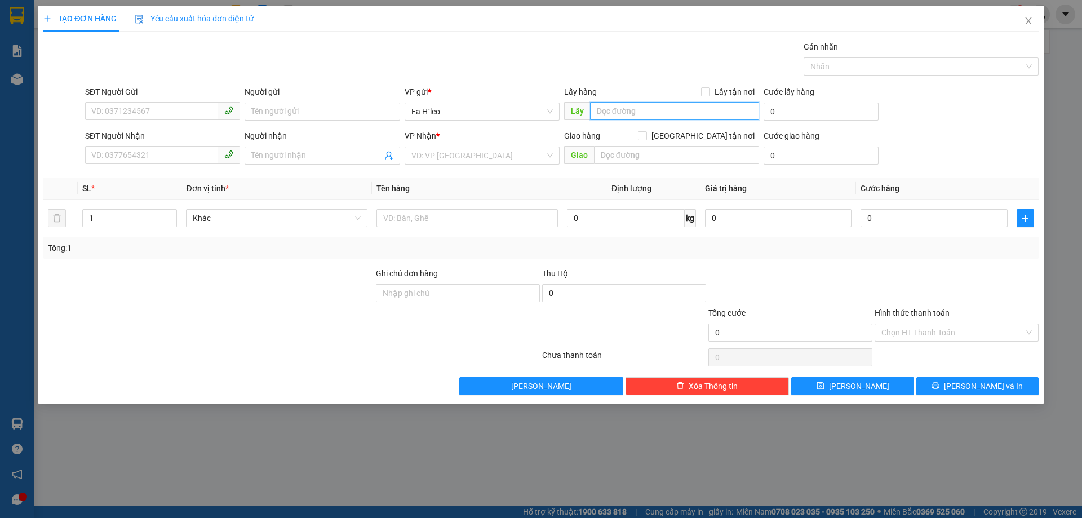
click at [652, 107] on input "text" at bounding box center [674, 111] width 169 height 18
type input "cây xăng quân đội"
click at [468, 159] on input "search" at bounding box center [478, 155] width 134 height 17
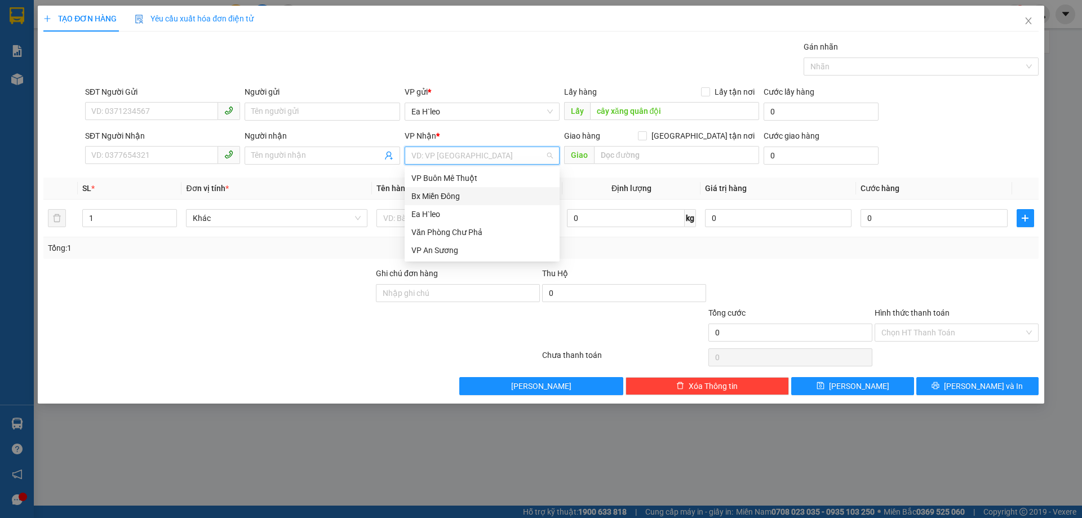
click at [463, 195] on div "Bx Miền Đông" at bounding box center [481, 196] width 141 height 12
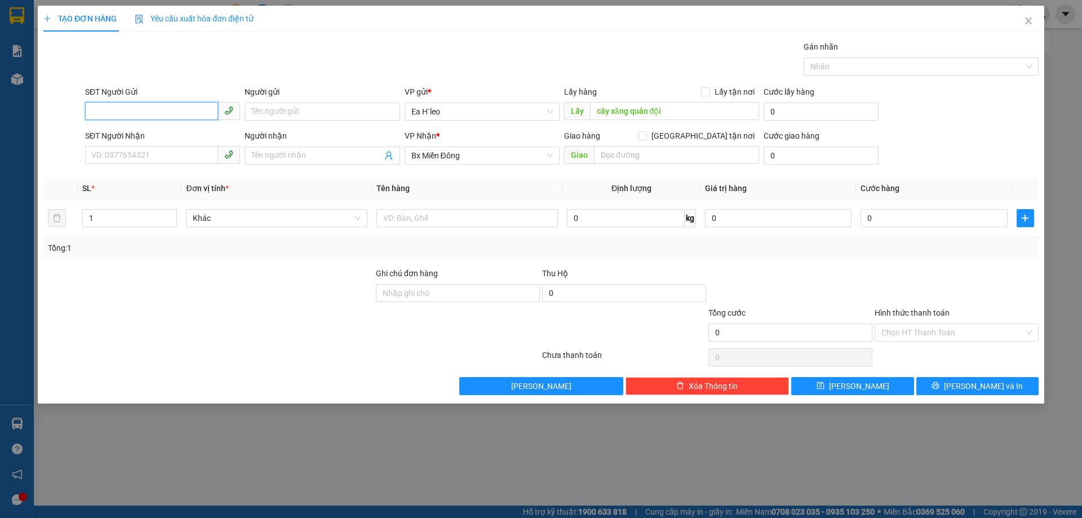
click at [135, 109] on input "SĐT Người Gửi" at bounding box center [151, 111] width 133 height 18
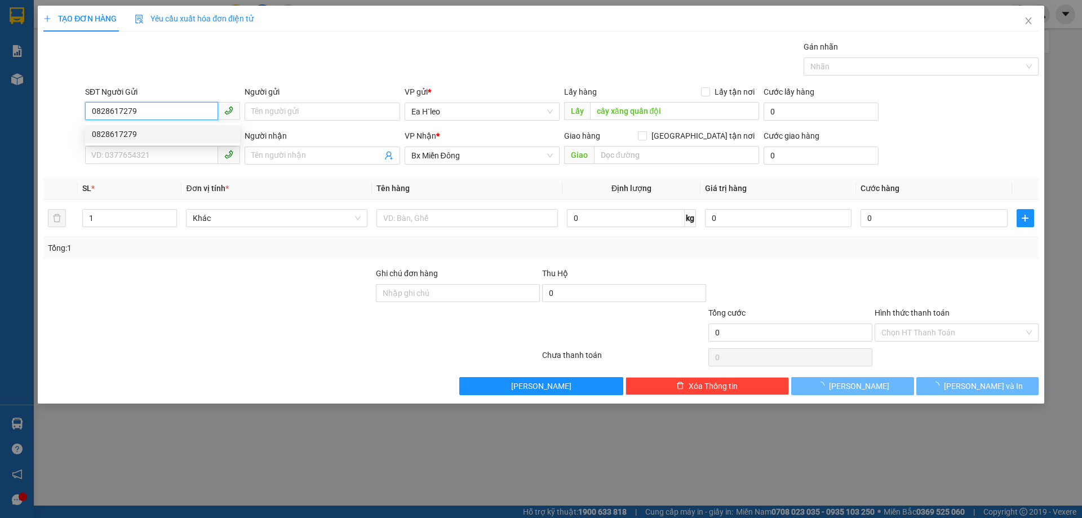
type input "0828617279"
click at [117, 287] on div at bounding box center [208, 286] width 333 height 39
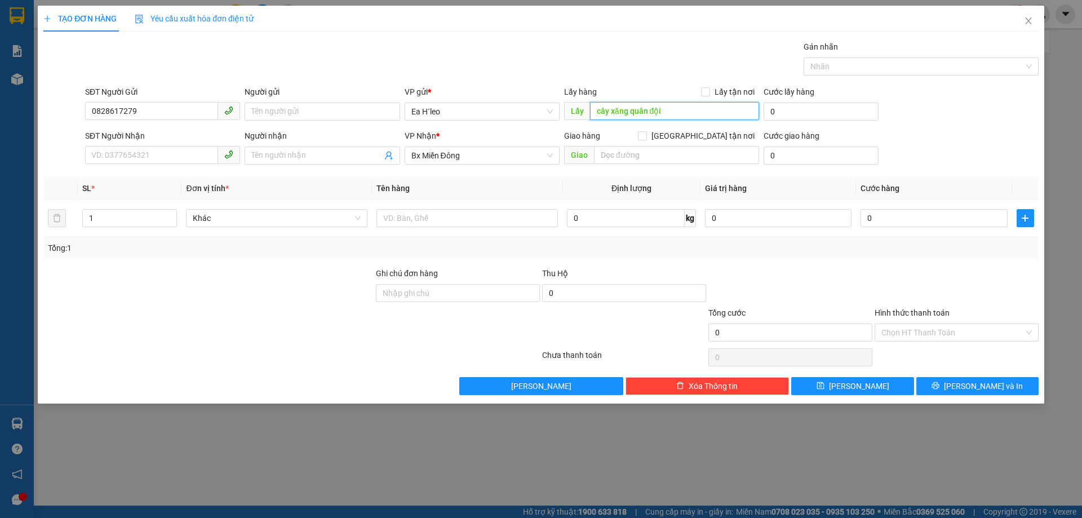
click at [686, 112] on input "cây xăng quân đội" at bounding box center [674, 111] width 169 height 18
type input "cây xăng quân đội cư né"
click at [634, 163] on input "text" at bounding box center [676, 155] width 165 height 18
type input "[GEOGRAPHIC_DATA]"
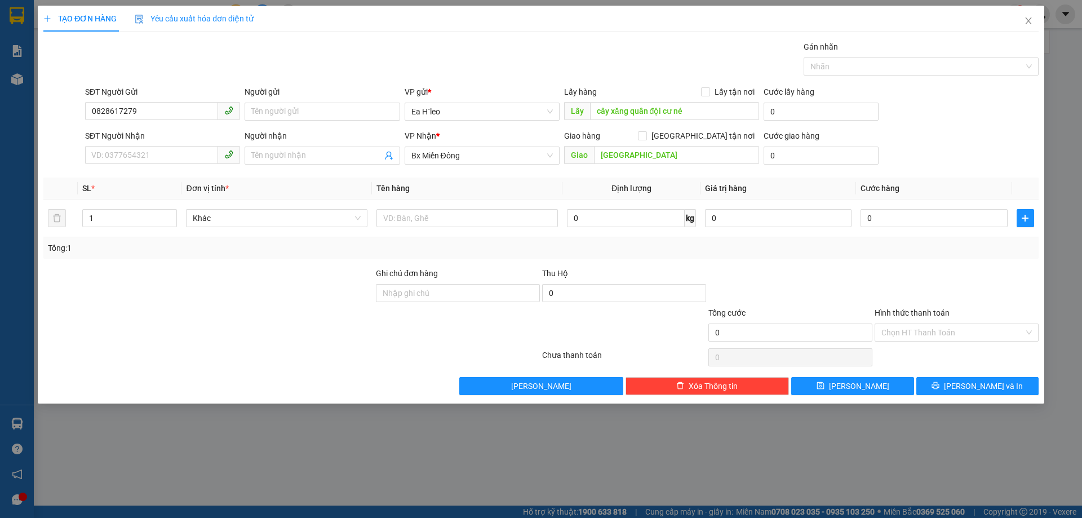
click at [659, 266] on div "Transit Pickup Surcharge Ids Transit Deliver Surcharge Ids Transit Deliver Surc…" at bounding box center [540, 218] width 995 height 355
click at [441, 225] on input "text" at bounding box center [466, 218] width 181 height 18
click at [602, 112] on input "cây xăng quân đội cư né" at bounding box center [674, 111] width 169 height 18
click at [599, 108] on input "cây xăng quân đội cư né" at bounding box center [674, 111] width 169 height 18
type input "Cây xăng quân đội cư né"
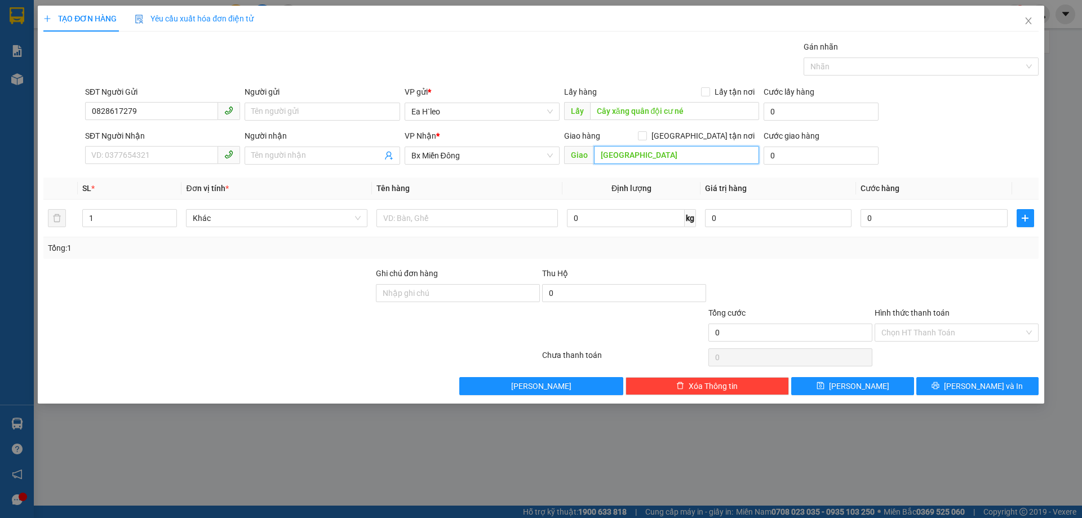
click at [604, 156] on input "[GEOGRAPHIC_DATA]" at bounding box center [676, 155] width 165 height 18
drag, startPoint x: 678, startPoint y: 241, endPoint x: 646, endPoint y: 214, distance: 42.4
click at [679, 242] on div "Tổng: 1" at bounding box center [541, 248] width 986 height 12
click at [602, 152] on input "[GEOGRAPHIC_DATA]" at bounding box center [676, 155] width 165 height 18
click at [605, 154] on input "[GEOGRAPHIC_DATA]" at bounding box center [676, 155] width 165 height 18
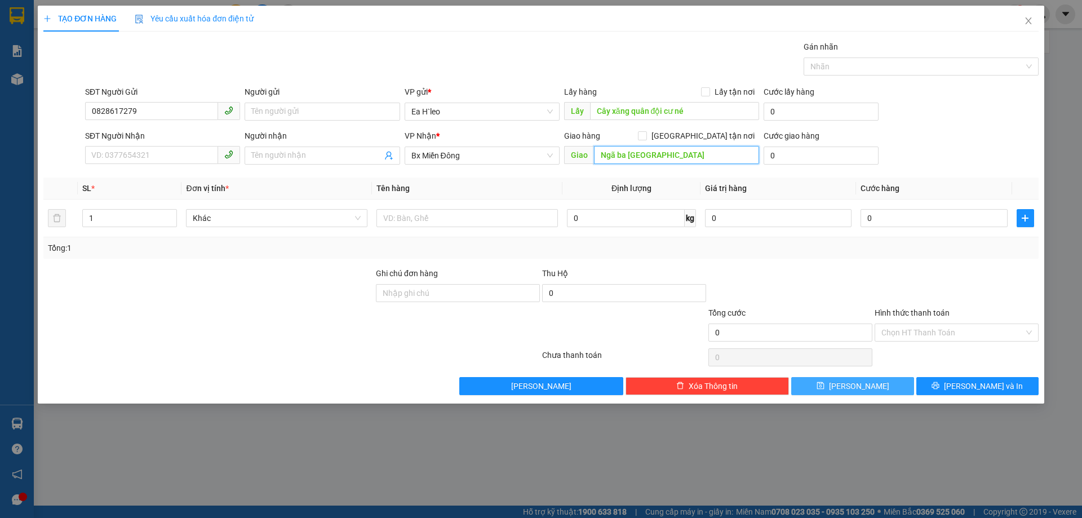
type input "Ngã ba [GEOGRAPHIC_DATA]"
click at [865, 388] on span "[PERSON_NAME]" at bounding box center [859, 386] width 60 height 12
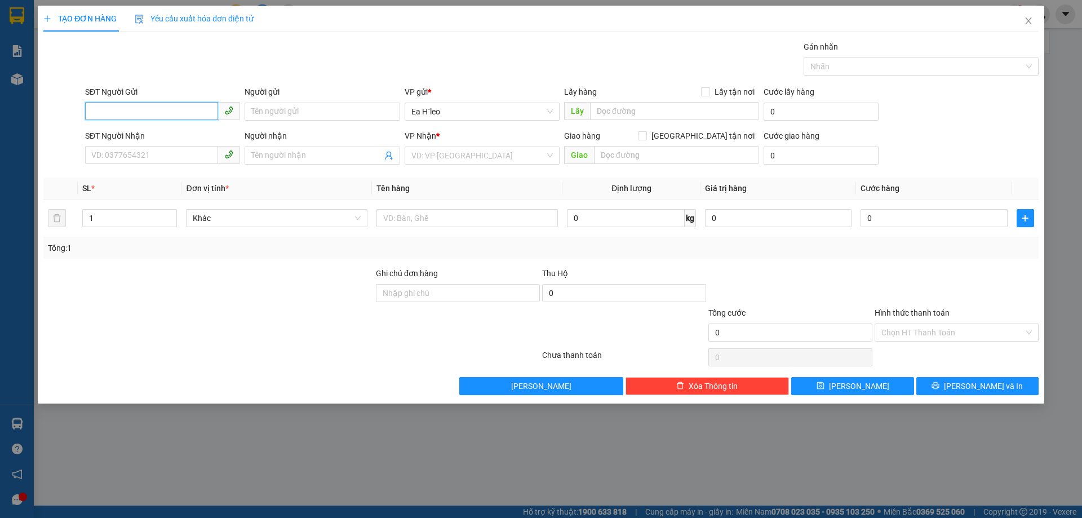
paste input "0944138614"
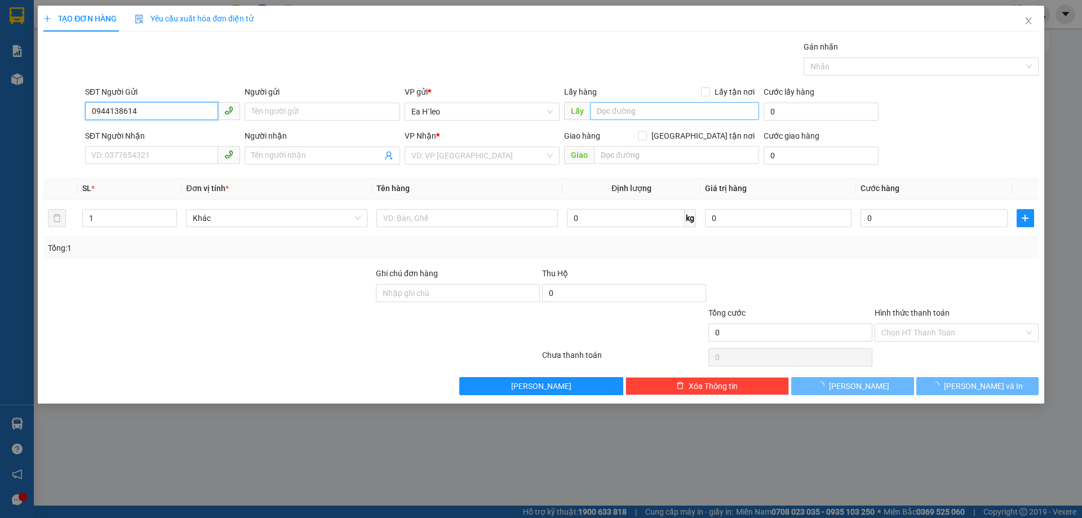
type input "0944138614"
click at [605, 104] on input "text" at bounding box center [674, 111] width 169 height 18
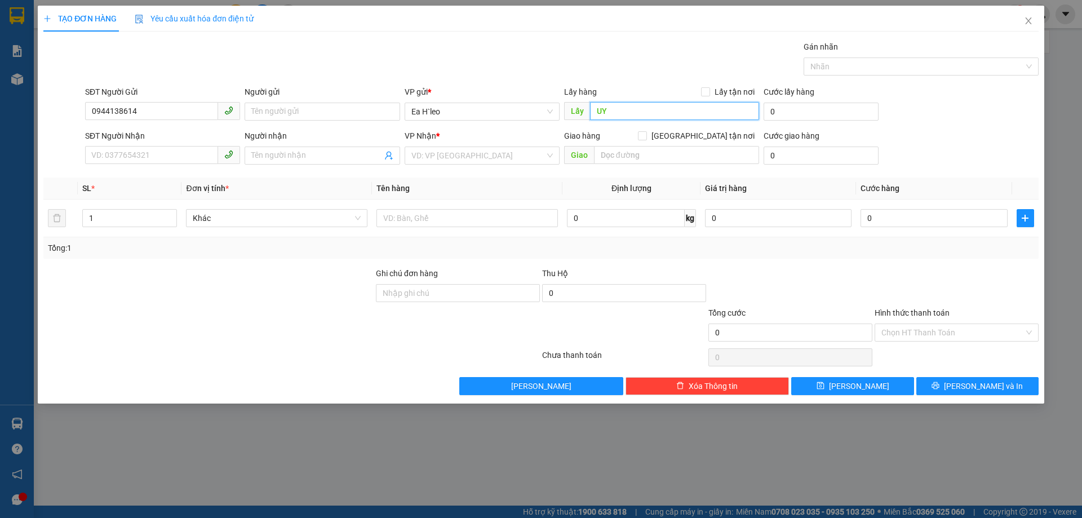
type input "U"
type input "ỦY BAN XÃ CƯ NÉ"
click at [495, 150] on input "search" at bounding box center [478, 155] width 134 height 17
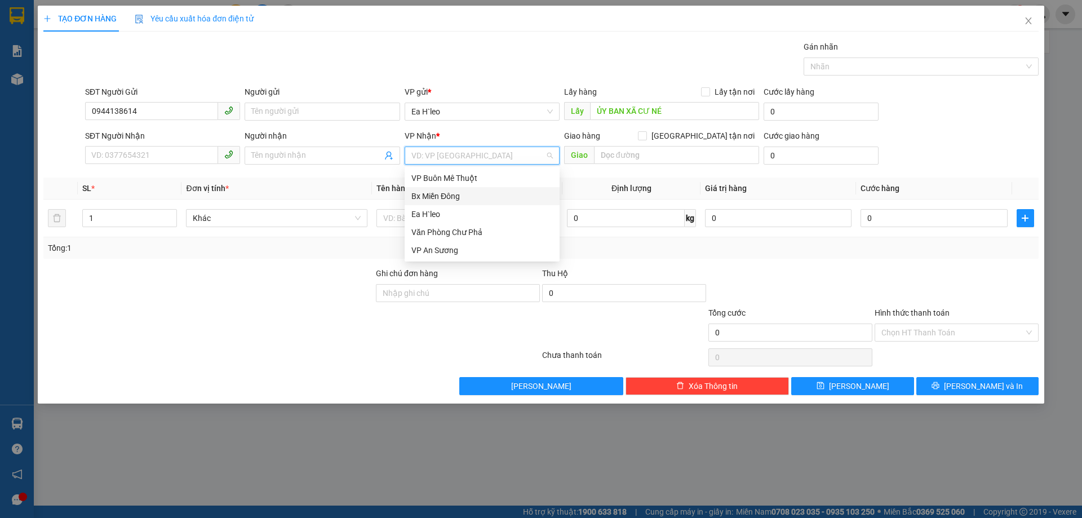
click at [482, 200] on div "Bx Miền Đông" at bounding box center [481, 196] width 141 height 12
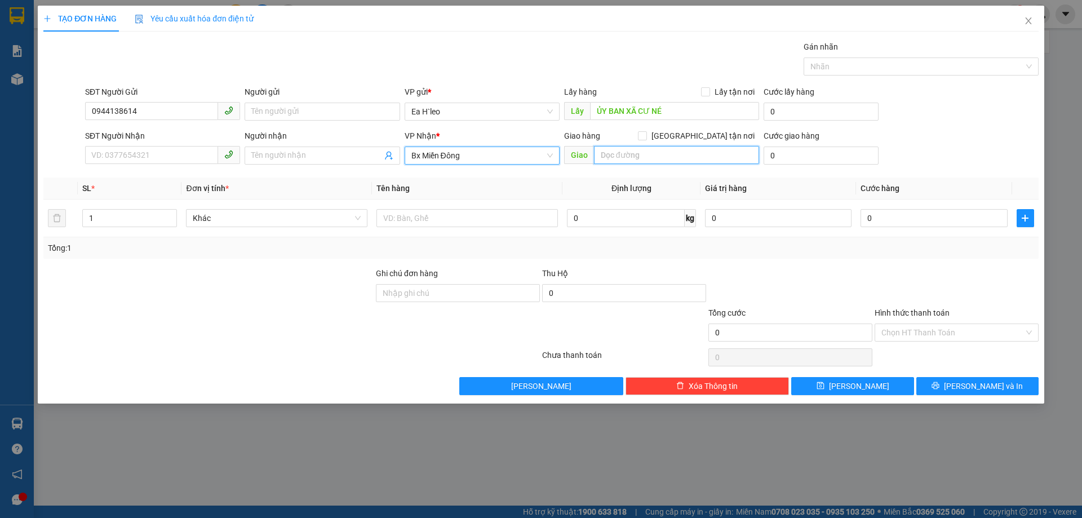
click at [643, 161] on input "text" at bounding box center [676, 155] width 165 height 18
type input "NGÃ TƯ ĐÁT [DEMOGRAPHIC_DATA]"
drag, startPoint x: 693, startPoint y: 164, endPoint x: 609, endPoint y: 171, distance: 84.3
click at [609, 171] on div "Transit Pickup Surcharge Ids Transit Deliver Surcharge Ids Transit Deliver Surc…" at bounding box center [540, 218] width 995 height 355
click at [607, 191] on th "Định lượng" at bounding box center [631, 189] width 139 height 22
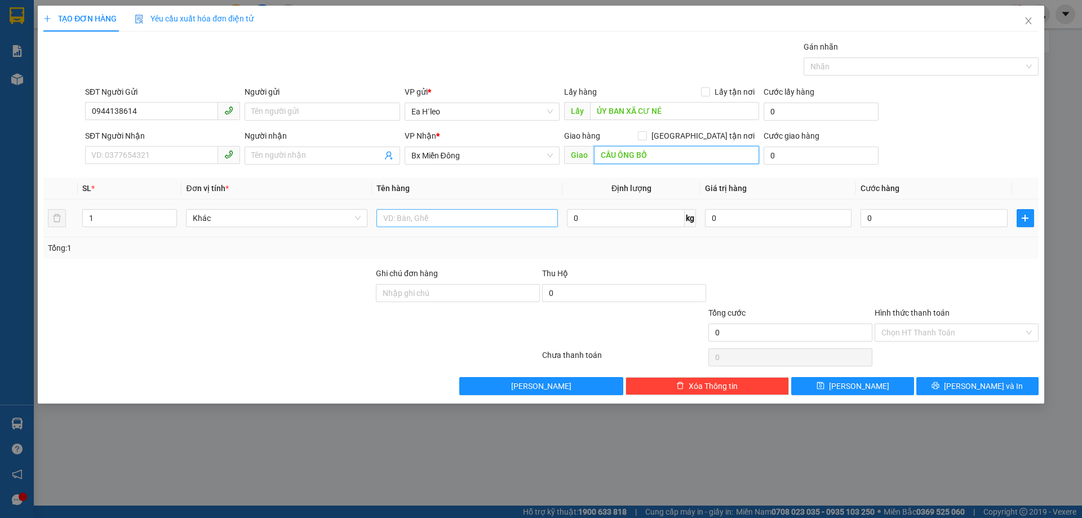
type input "CẦU ÔNG BỐ"
click at [428, 225] on input "text" at bounding box center [466, 218] width 181 height 18
type input "1 THÙNG"
click at [364, 317] on div at bounding box center [208, 326] width 333 height 39
click at [861, 381] on span "[PERSON_NAME]" at bounding box center [859, 386] width 60 height 12
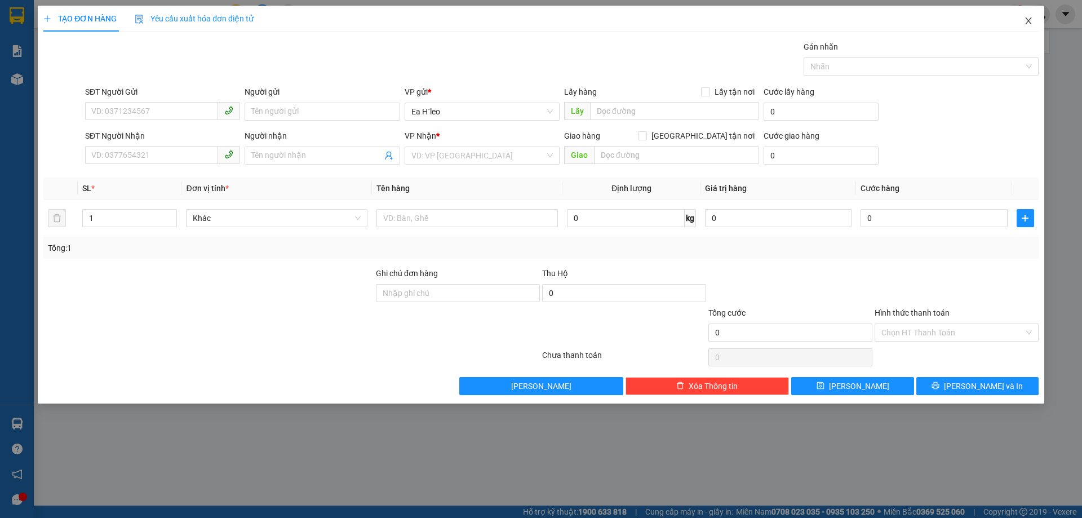
click at [1025, 22] on icon "close" at bounding box center [1028, 20] width 9 height 9
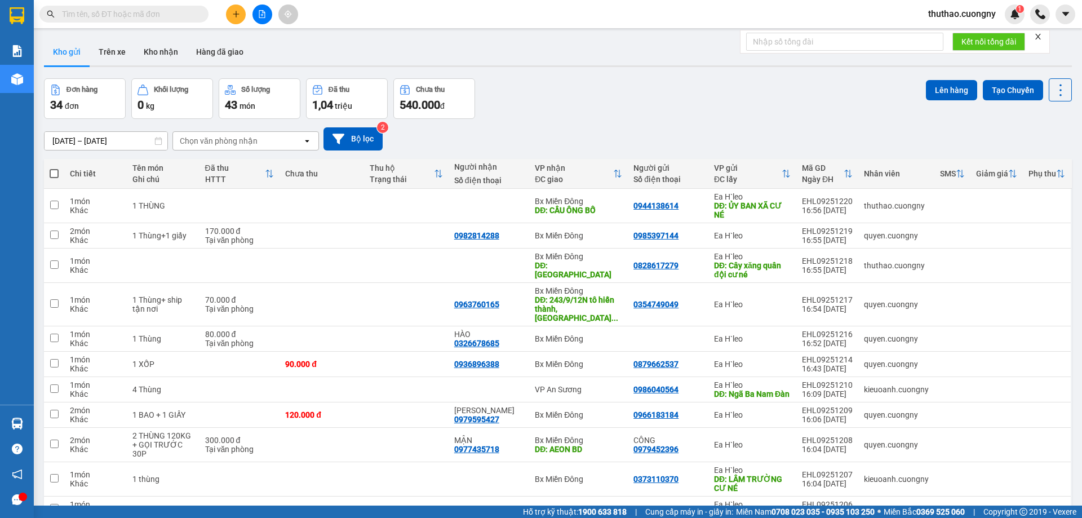
click at [778, 112] on div "Đơn hàng 34 đơn Khối lượng 0 kg Số lượng 43 món Đã thu 1,04 triệu Chưa thu 540.…" at bounding box center [558, 98] width 1028 height 41
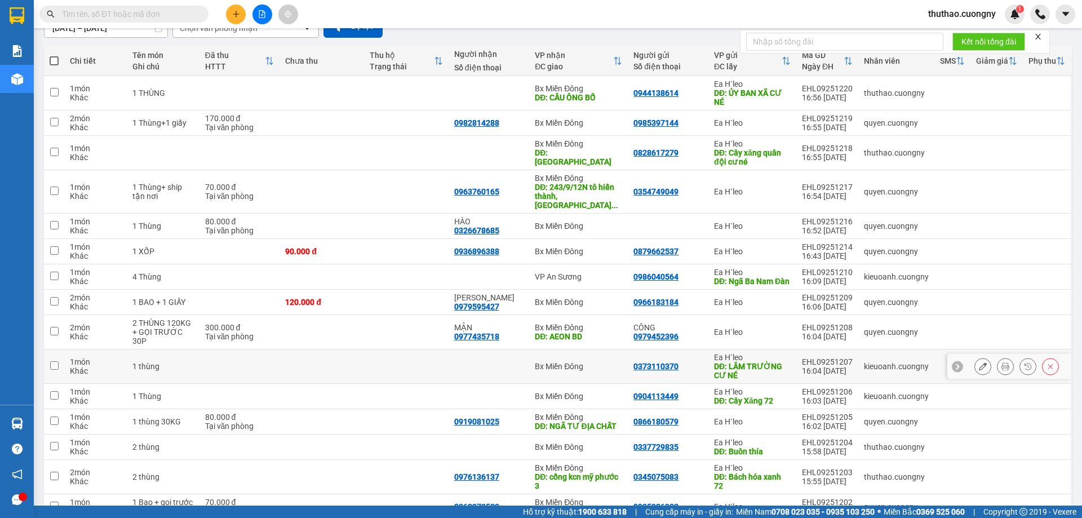
scroll to position [169, 0]
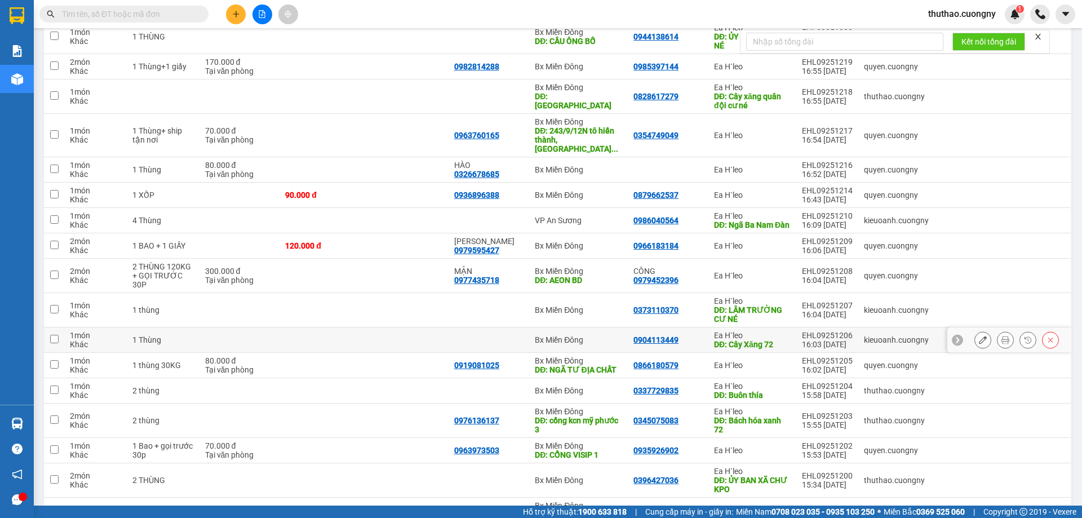
click at [1043, 338] on button at bounding box center [1051, 340] width 16 height 20
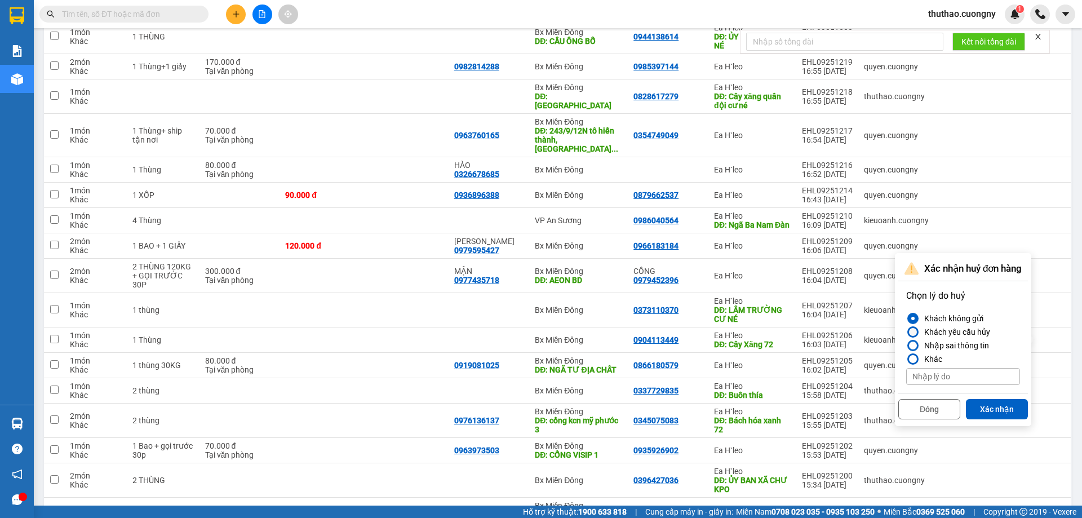
click at [949, 335] on div "Khách yêu cầu hủy" at bounding box center [955, 332] width 70 height 14
click at [906, 332] on input "Khách yêu cầu hủy" at bounding box center [906, 332] width 0 height 0
click at [999, 404] on button "Xác nhận" at bounding box center [997, 409] width 62 height 20
